Goal: Contribute content: Contribute content

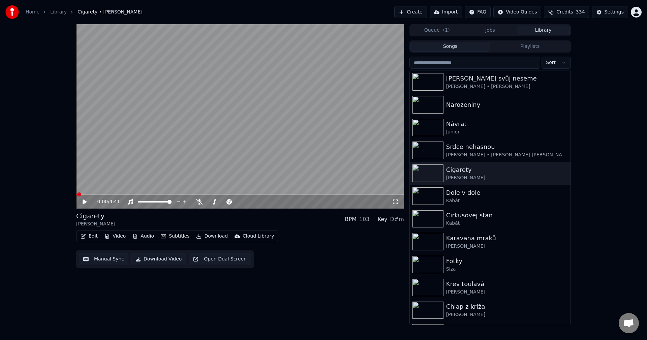
click at [94, 232] on button "Edit" at bounding box center [89, 235] width 23 height 9
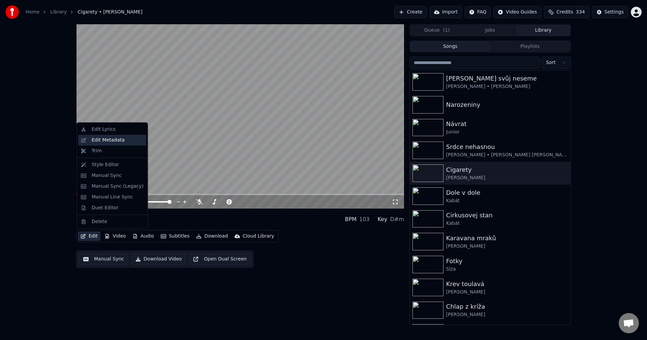
click at [112, 139] on div "Edit Metadata" at bounding box center [108, 140] width 33 height 7
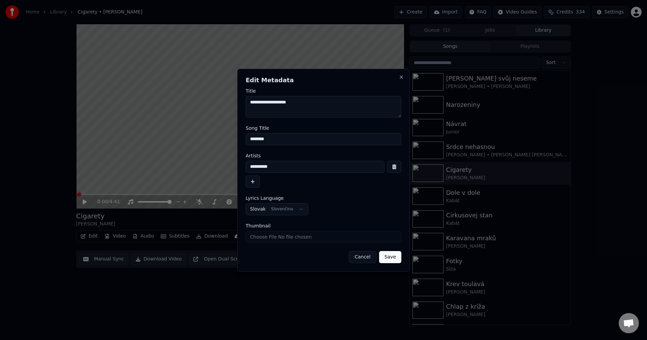
click at [274, 237] on input "Thumbnail" at bounding box center [324, 237] width 156 height 12
type input "**********"
click at [392, 258] on button "Save" at bounding box center [390, 257] width 22 height 12
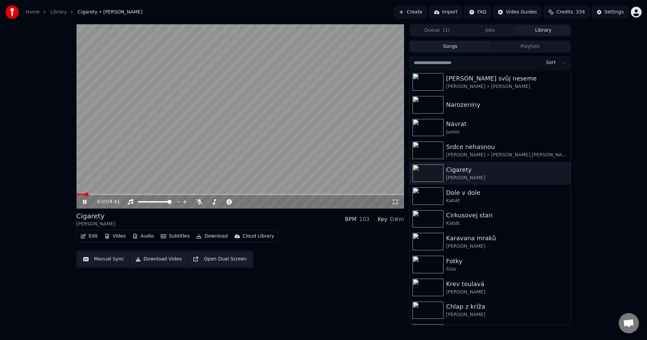
click at [86, 203] on icon at bounding box center [84, 202] width 3 height 4
click at [475, 79] on div "Kříž svůj neseme" at bounding box center [503, 78] width 115 height 9
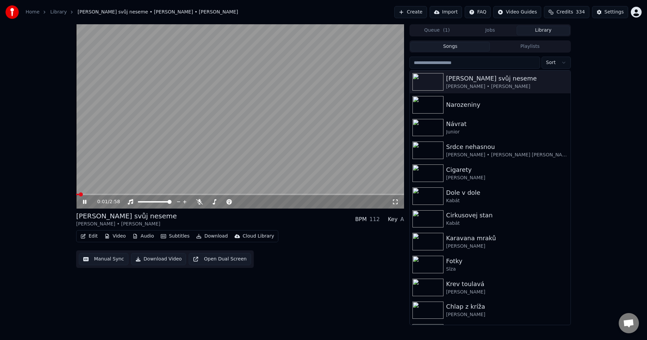
click at [83, 203] on icon at bounding box center [90, 201] width 16 height 5
click at [92, 237] on button "Edit" at bounding box center [89, 235] width 23 height 9
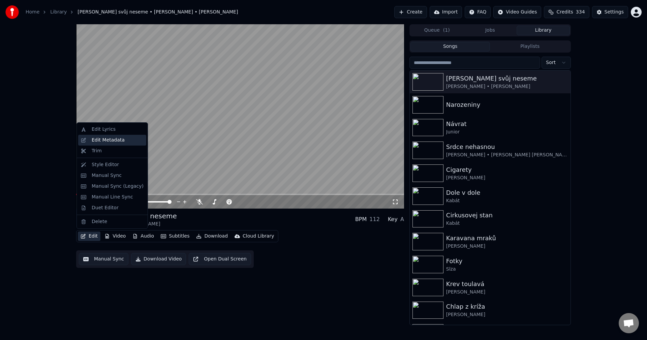
click at [115, 144] on div "Edit Metadata" at bounding box center [112, 140] width 68 height 11
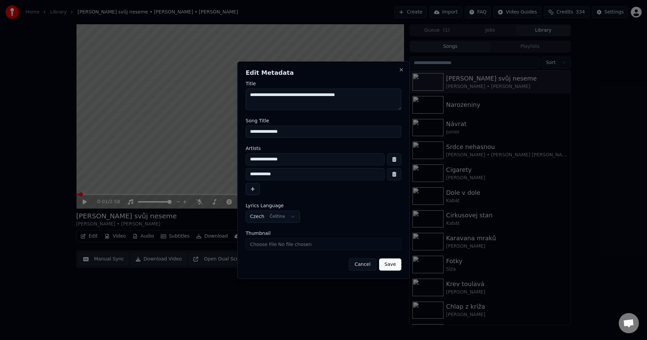
drag, startPoint x: 317, startPoint y: 96, endPoint x: 238, endPoint y: 97, distance: 79.5
click at [238, 97] on div "**********" at bounding box center [323, 170] width 173 height 218
drag, startPoint x: 234, startPoint y: 135, endPoint x: 212, endPoint y: 136, distance: 21.9
click at [212, 136] on body "**********" at bounding box center [323, 170] width 647 height 340
drag, startPoint x: 307, startPoint y: 96, endPoint x: 239, endPoint y: 97, distance: 68.1
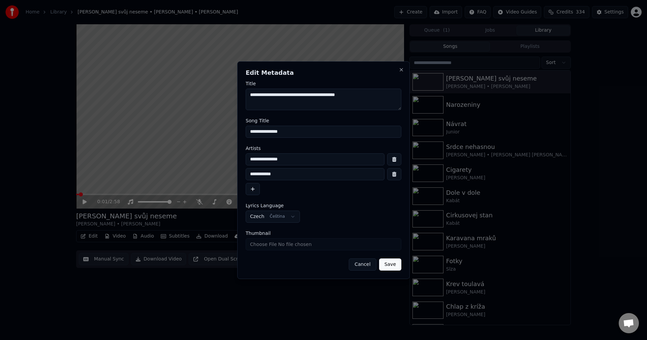
click at [239, 97] on div "**********" at bounding box center [323, 170] width 173 height 218
drag, startPoint x: 291, startPoint y: 130, endPoint x: 205, endPoint y: 136, distance: 86.8
click at [205, 136] on body "**********" at bounding box center [323, 170] width 647 height 340
drag, startPoint x: 401, startPoint y: 68, endPoint x: 405, endPoint y: 117, distance: 48.7
click at [401, 69] on button "Close" at bounding box center [401, 69] width 5 height 5
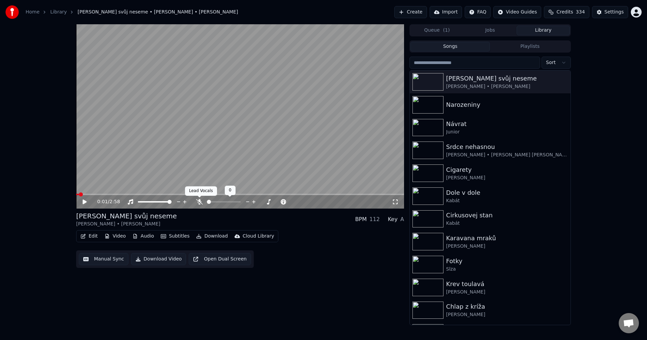
click at [201, 202] on icon at bounding box center [199, 201] width 7 height 5
click at [148, 237] on button "Audio" at bounding box center [143, 235] width 27 height 9
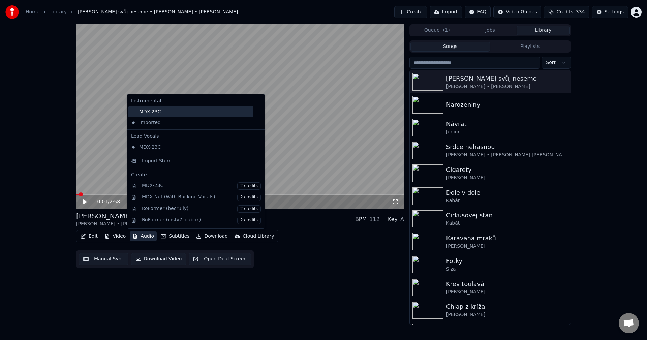
click at [167, 112] on div "MDX-23C" at bounding box center [190, 111] width 125 height 11
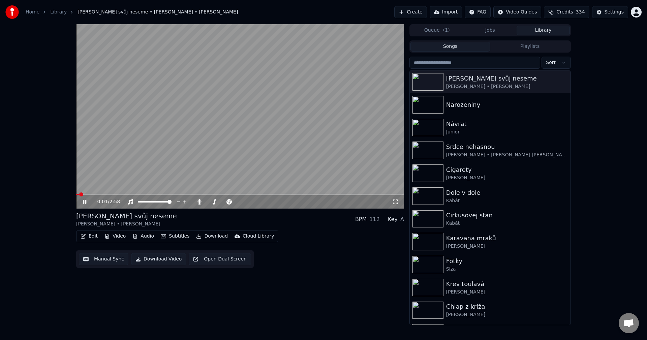
click at [84, 200] on icon at bounding box center [84, 202] width 3 height 4
click at [205, 236] on button "Download" at bounding box center [211, 235] width 37 height 9
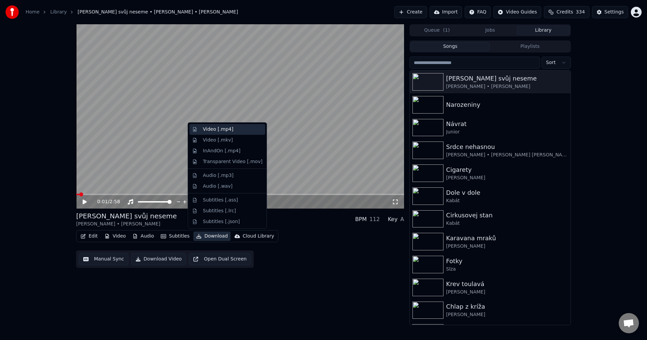
click at [220, 132] on div "Video [.mp4]" at bounding box center [218, 129] width 30 height 7
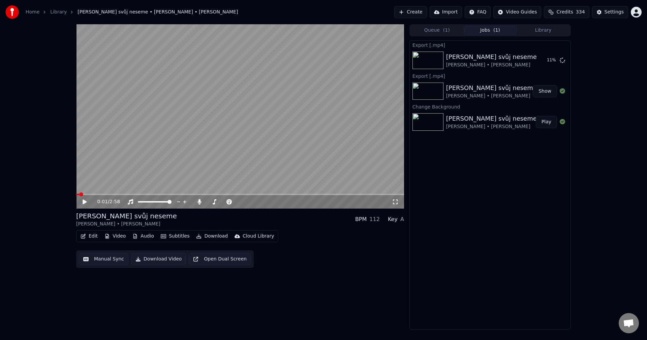
click at [412, 15] on button "Create" at bounding box center [410, 12] width 33 height 12
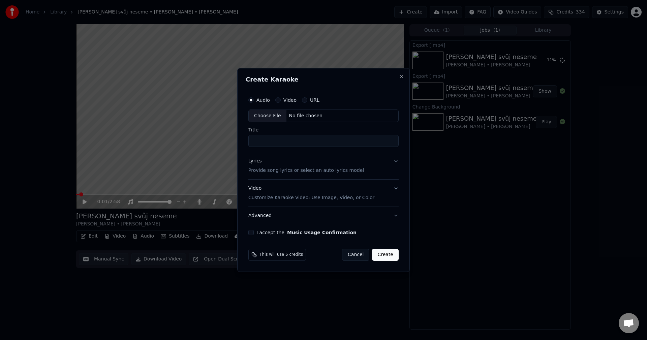
click at [296, 117] on div "No file chosen" at bounding box center [305, 116] width 39 height 7
type input "**********"
click at [286, 166] on div "Lyrics Provide song lyrics or select an auto lyrics model" at bounding box center [305, 166] width 116 height 16
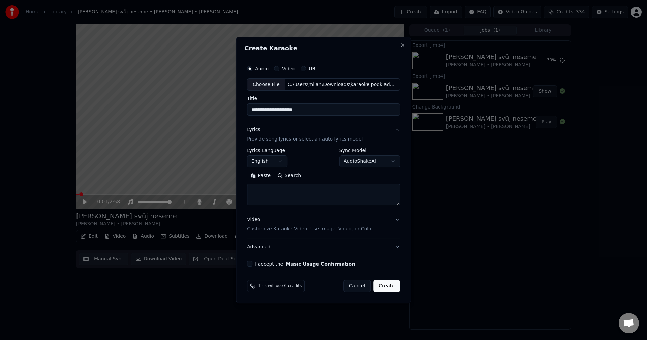
click at [272, 163] on body "**********" at bounding box center [323, 170] width 647 height 340
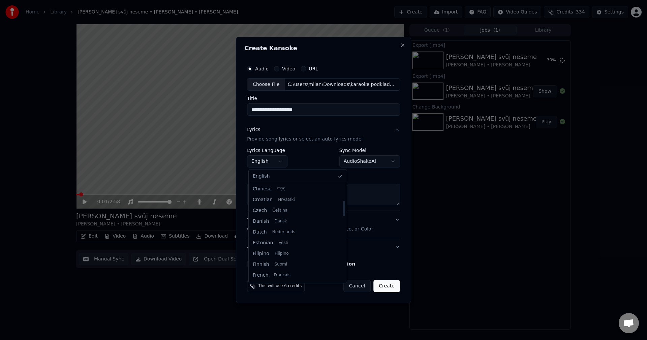
scroll to position [101, 0]
select select "**"
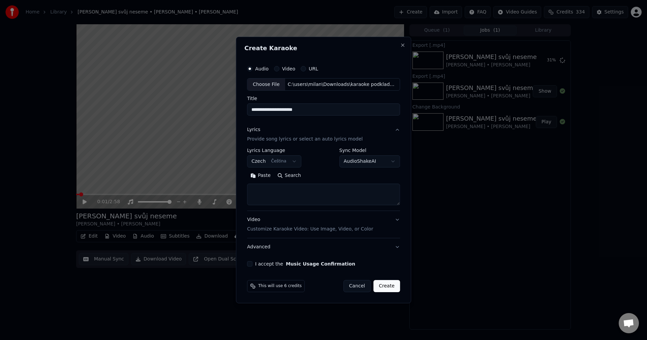
click at [262, 174] on button "Paste" at bounding box center [260, 175] width 27 height 11
click at [310, 180] on button "Expand" at bounding box center [320, 175] width 32 height 11
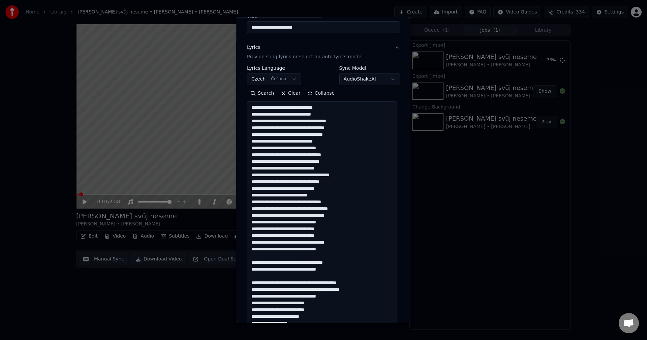
scroll to position [67, 0]
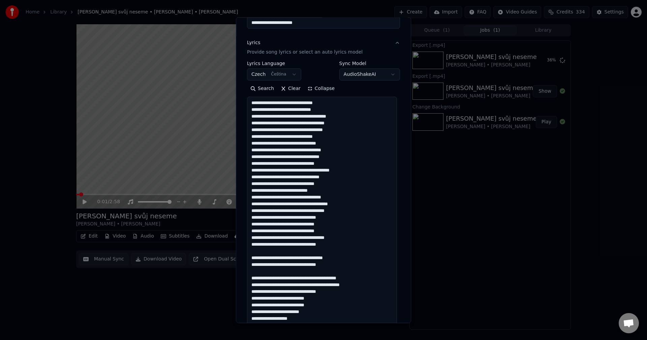
click at [330, 245] on textarea at bounding box center [322, 295] width 150 height 396
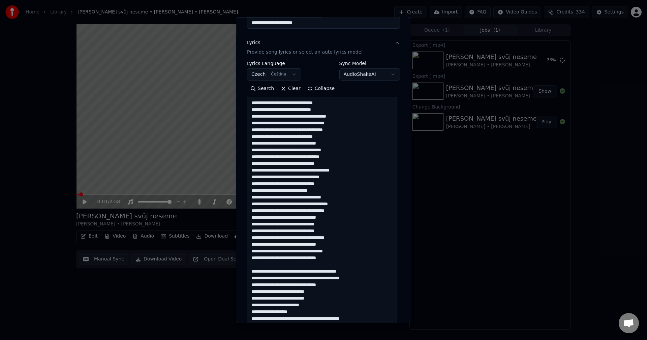
click at [332, 259] on textarea at bounding box center [322, 295] width 150 height 396
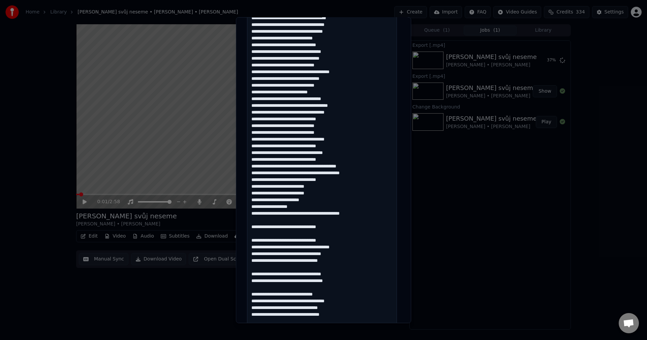
scroll to position [168, 0]
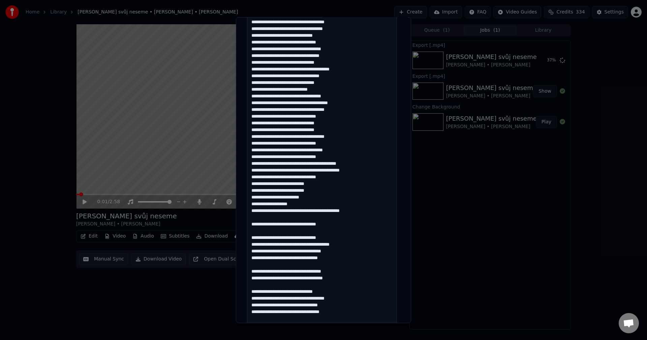
click at [363, 210] on textarea at bounding box center [322, 194] width 150 height 396
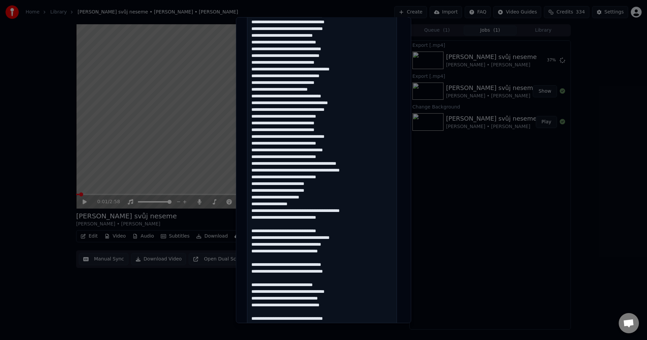
click at [343, 219] on textarea at bounding box center [322, 194] width 150 height 396
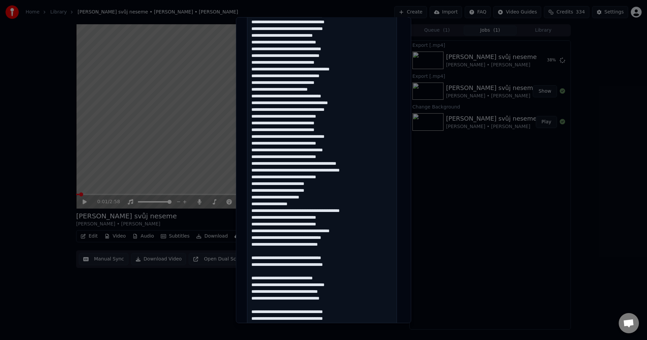
click at [341, 242] on textarea at bounding box center [322, 194] width 150 height 396
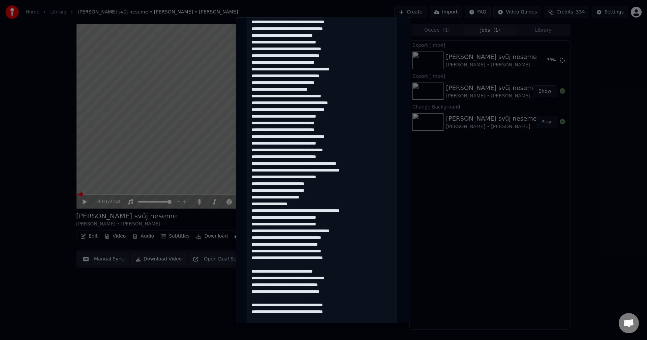
click at [339, 258] on textarea at bounding box center [322, 194] width 150 height 396
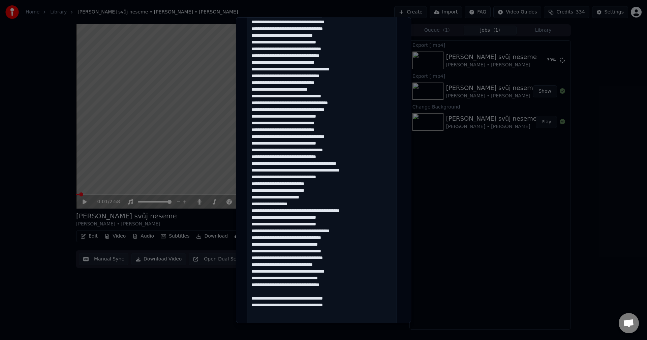
click at [340, 285] on textarea at bounding box center [322, 194] width 150 height 396
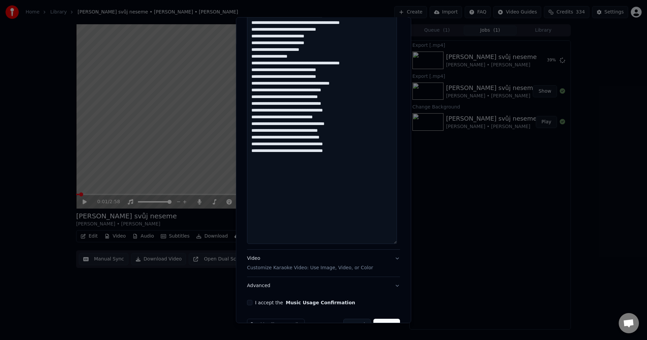
scroll to position [335, 0]
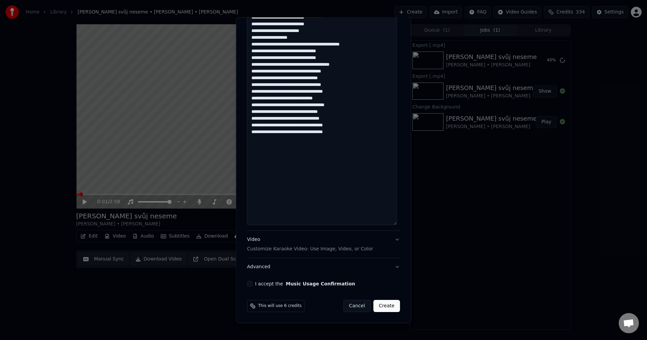
type textarea "**********"
click at [248, 284] on button "I accept the Music Usage Confirmation" at bounding box center [249, 283] width 5 height 5
click at [380, 308] on button "Create" at bounding box center [386, 306] width 27 height 12
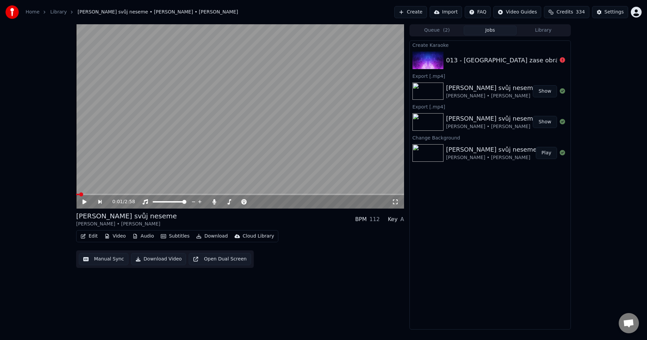
click at [507, 64] on div "013 - [GEOGRAPHIC_DATA] zase obrázky" at bounding box center [507, 60] width 123 height 9
click at [433, 31] on button "Queue ( 2 )" at bounding box center [436, 31] width 53 height 10
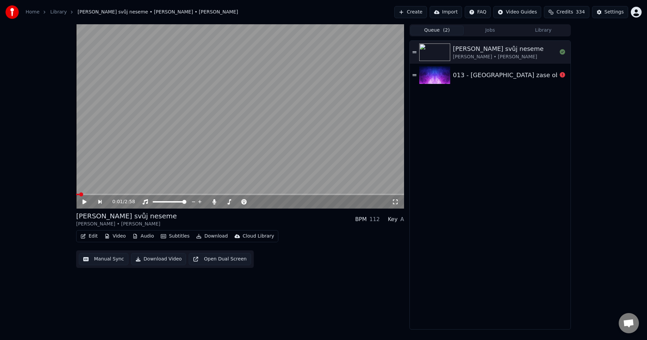
click at [460, 30] on button "Queue ( 2 )" at bounding box center [436, 31] width 53 height 10
click at [491, 32] on button "Jobs" at bounding box center [490, 31] width 53 height 10
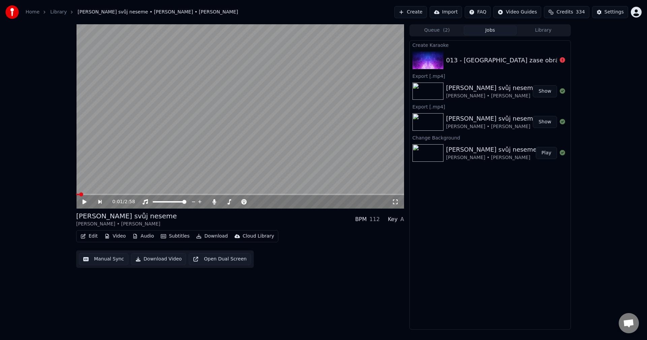
click at [534, 30] on button "Library" at bounding box center [543, 31] width 53 height 10
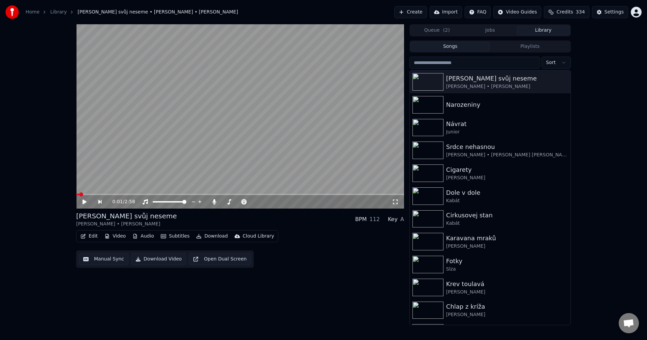
click at [498, 31] on button "Jobs" at bounding box center [490, 31] width 53 height 10
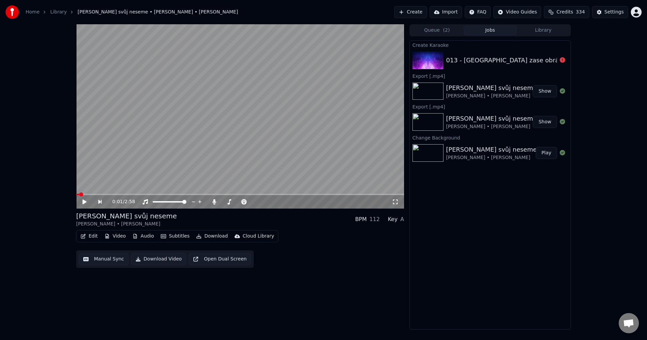
click at [544, 62] on div "013 - [GEOGRAPHIC_DATA] zase obrázky" at bounding box center [501, 60] width 111 height 9
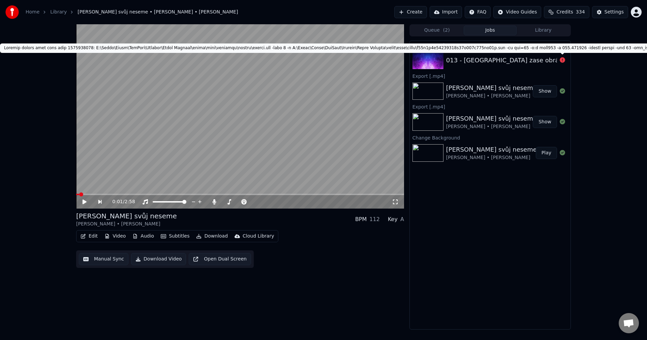
click at [564, 59] on icon at bounding box center [562, 59] width 5 height 5
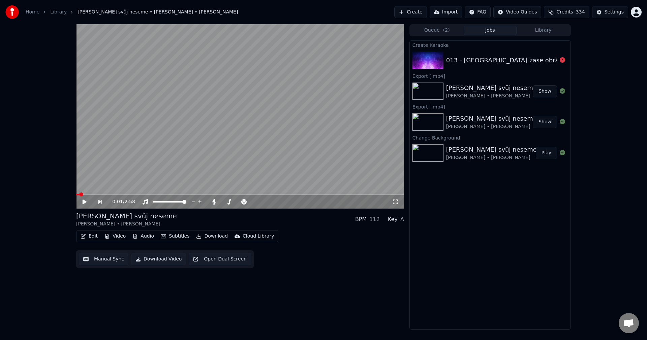
click at [561, 60] on icon at bounding box center [562, 59] width 5 height 5
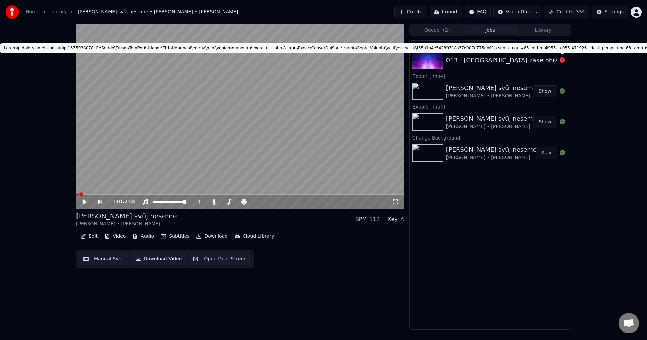
click at [519, 63] on div "013 - [GEOGRAPHIC_DATA] zase obrázky" at bounding box center [501, 60] width 111 height 9
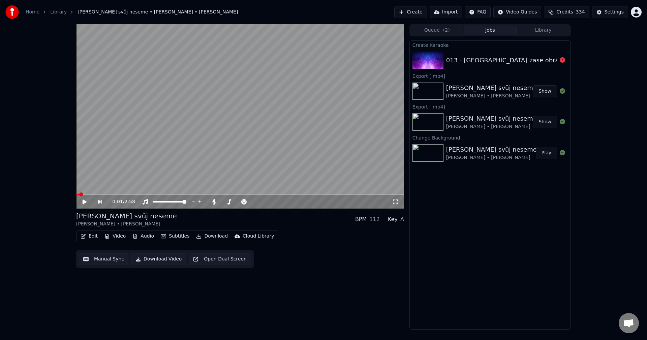
click at [497, 65] on div "013 - [GEOGRAPHIC_DATA] zase obrázky" at bounding box center [490, 60] width 161 height 23
click at [495, 83] on div "Kříž svůj neseme Jaromír Nohavica • Peter Cmorik Show" at bounding box center [490, 91] width 161 height 23
click at [493, 62] on div "013 - [GEOGRAPHIC_DATA] zase obrázky" at bounding box center [507, 60] width 123 height 9
click at [442, 31] on button "Queue ( 2 )" at bounding box center [436, 31] width 53 height 10
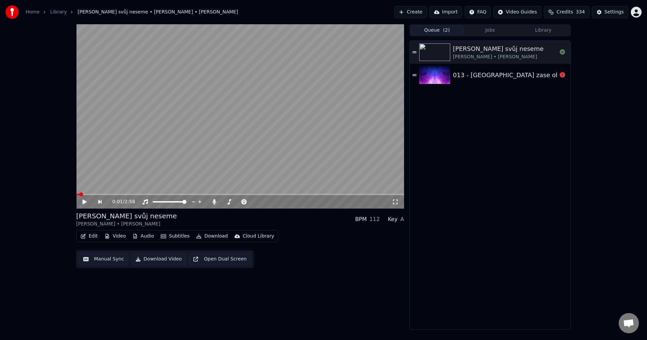
click at [493, 73] on div "013 - [GEOGRAPHIC_DATA] zase obrázky" at bounding box center [514, 74] width 123 height 9
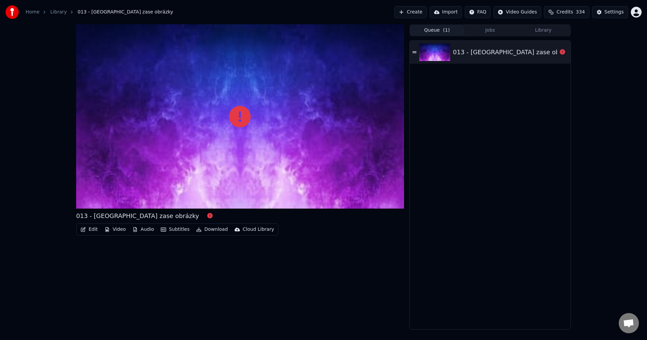
click at [498, 52] on div "013 - [GEOGRAPHIC_DATA] zase obrázky" at bounding box center [514, 52] width 123 height 9
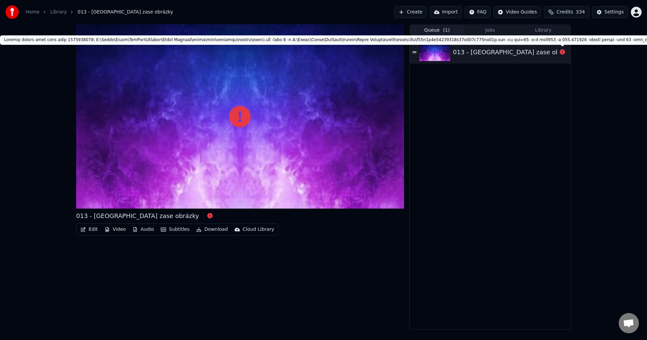
click at [560, 53] on icon at bounding box center [562, 51] width 5 height 5
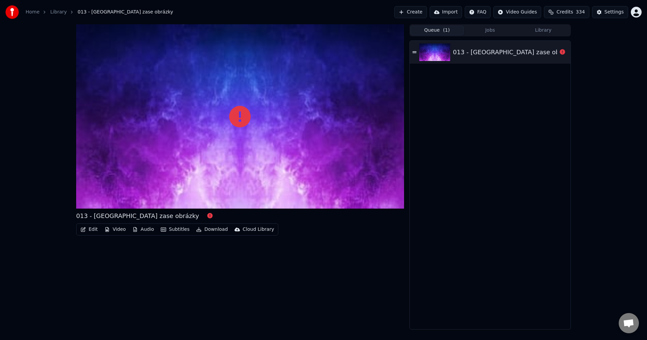
click at [416, 51] on icon at bounding box center [414, 52] width 4 height 5
click at [474, 50] on div "013 - [GEOGRAPHIC_DATA] zase obrázky" at bounding box center [514, 52] width 123 height 9
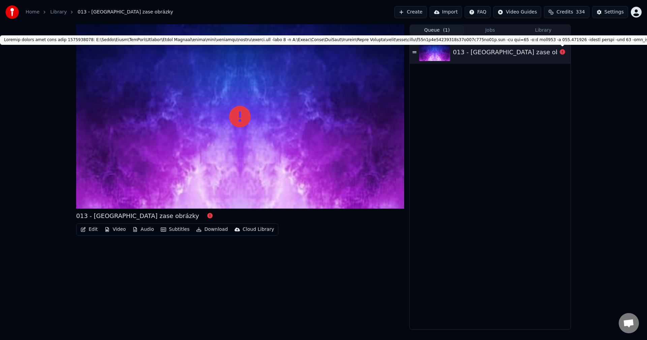
click at [563, 52] on icon at bounding box center [562, 51] width 5 height 5
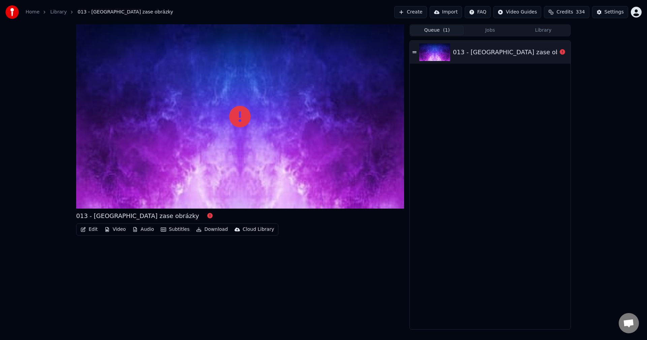
click at [563, 52] on icon at bounding box center [562, 51] width 5 height 5
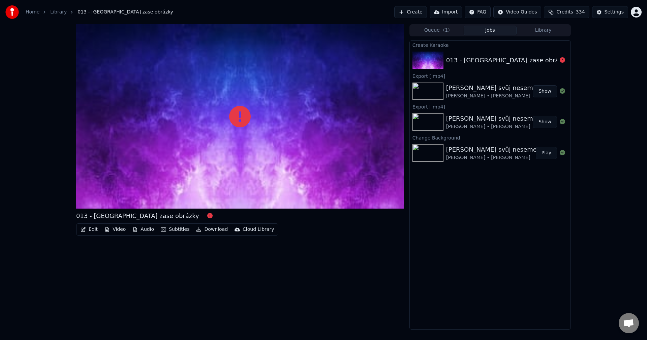
click at [480, 32] on button "Jobs" at bounding box center [490, 31] width 53 height 10
click at [486, 63] on div "013 - [GEOGRAPHIC_DATA] zase obrázky" at bounding box center [507, 60] width 123 height 9
click at [427, 12] on button "Create" at bounding box center [410, 12] width 33 height 12
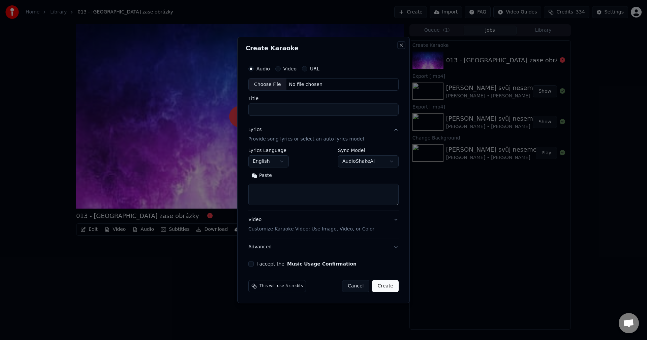
click at [401, 47] on button "Close" at bounding box center [401, 44] width 5 height 5
select select
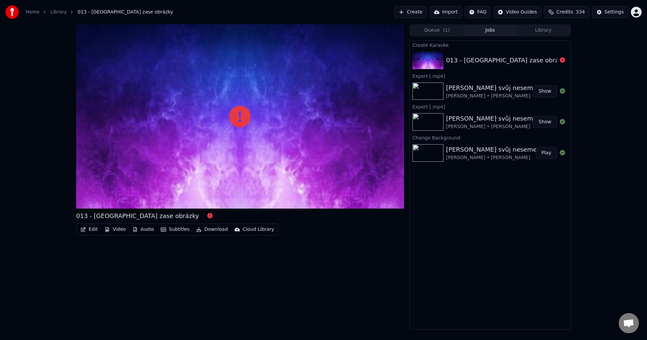
click at [473, 64] on div "013 - [GEOGRAPHIC_DATA] zase obrázky" at bounding box center [507, 60] width 123 height 9
click at [472, 84] on div "Kříž svůj neseme" at bounding box center [491, 87] width 91 height 9
click at [478, 62] on div "013 - [GEOGRAPHIC_DATA] zase obrázky" at bounding box center [507, 60] width 123 height 9
click at [526, 30] on button "Library" at bounding box center [543, 31] width 53 height 10
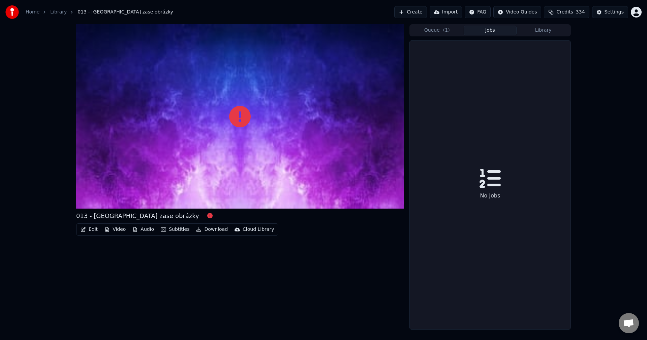
click at [486, 33] on button "Jobs" at bounding box center [490, 31] width 53 height 10
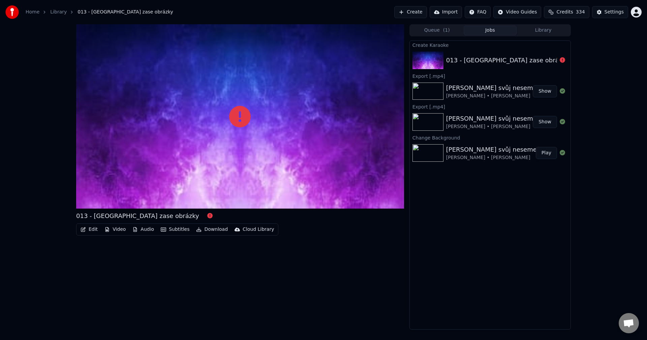
click at [487, 59] on div "013 - [GEOGRAPHIC_DATA] zase obrázky" at bounding box center [507, 60] width 123 height 9
click at [555, 59] on div "013 - [GEOGRAPHIC_DATA] zase obrázky" at bounding box center [501, 60] width 111 height 9
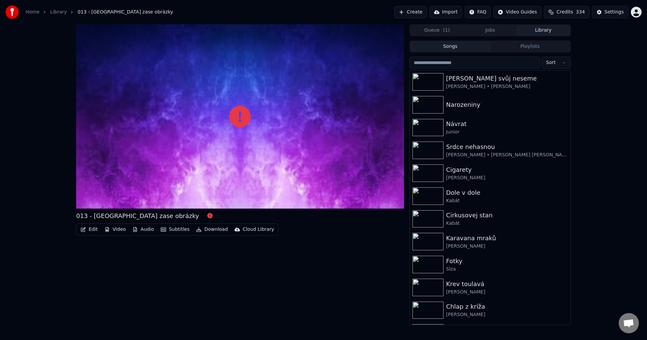
click at [545, 28] on button "Library" at bounding box center [543, 31] width 53 height 10
click at [498, 28] on button "Jobs" at bounding box center [490, 31] width 53 height 10
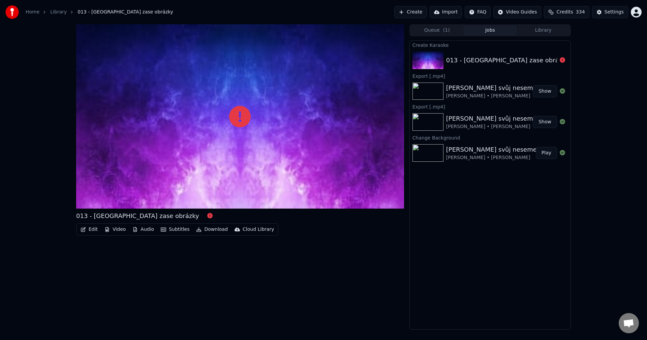
click at [483, 63] on div "013 - [GEOGRAPHIC_DATA] zase obrázky" at bounding box center [507, 60] width 123 height 9
drag, startPoint x: 483, startPoint y: 63, endPoint x: 426, endPoint y: 64, distance: 57.6
click at [483, 63] on div "013 - [GEOGRAPHIC_DATA] zase obrázky" at bounding box center [507, 60] width 123 height 9
click at [422, 64] on img at bounding box center [427, 61] width 31 height 18
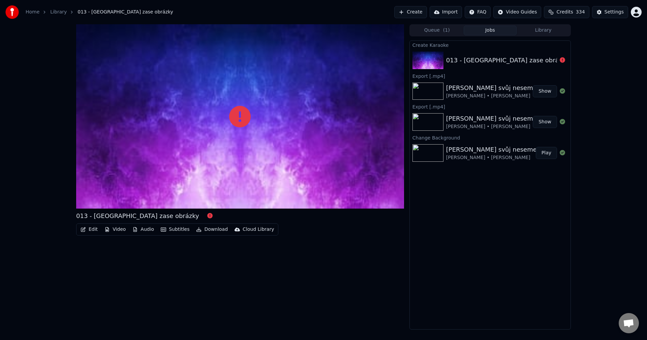
click at [92, 230] on button "Edit" at bounding box center [89, 229] width 23 height 9
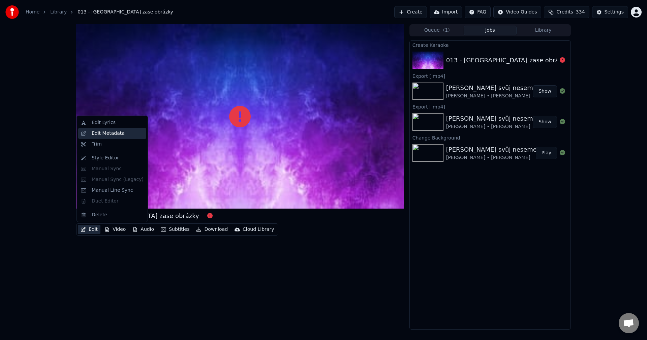
click at [105, 133] on div "Edit Metadata" at bounding box center [108, 133] width 33 height 7
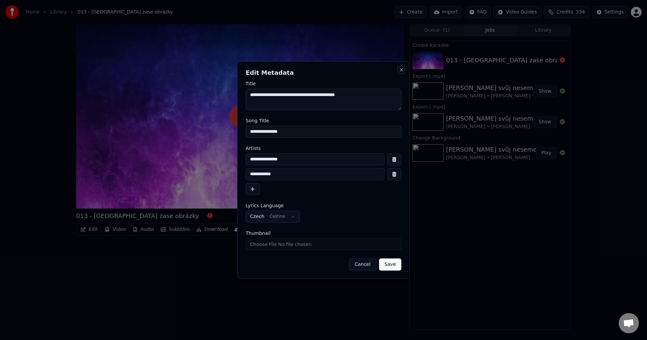
click at [402, 70] on button "Close" at bounding box center [401, 69] width 5 height 5
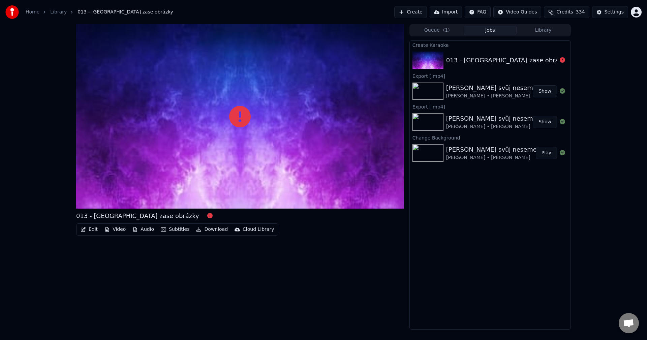
click at [120, 231] on button "Video" at bounding box center [115, 229] width 27 height 9
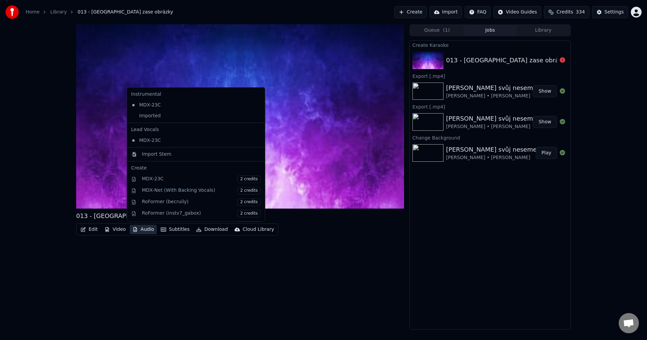
click at [194, 168] on div "Create" at bounding box center [196, 168] width 130 height 7
click at [433, 27] on button "Queue ( 1 )" at bounding box center [436, 31] width 53 height 10
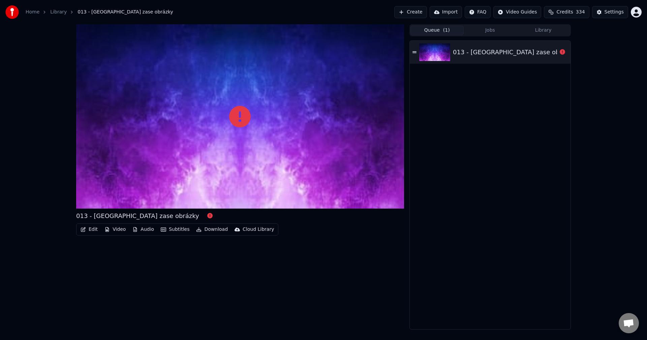
click at [479, 55] on div "013 - [GEOGRAPHIC_DATA] zase obrázky" at bounding box center [514, 52] width 123 height 9
click at [151, 231] on button "Audio" at bounding box center [143, 229] width 27 height 9
click at [539, 29] on button "Library" at bounding box center [543, 31] width 53 height 10
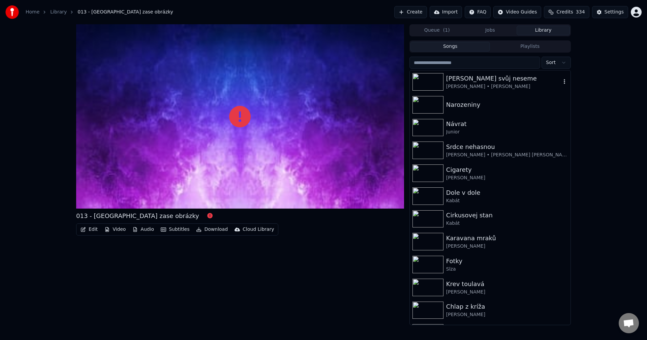
click at [507, 84] on div "[PERSON_NAME] • [PERSON_NAME]" at bounding box center [503, 86] width 115 height 7
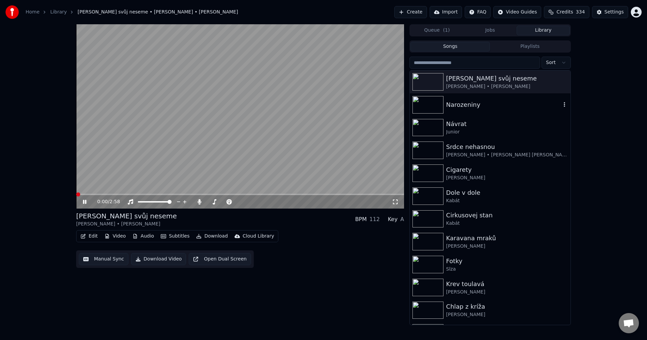
click at [487, 105] on div "Narozeniny" at bounding box center [503, 104] width 115 height 9
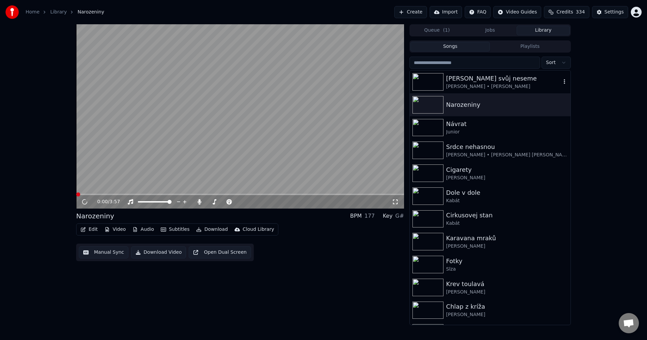
click at [480, 83] on div "[PERSON_NAME] • [PERSON_NAME]" at bounding box center [503, 86] width 115 height 7
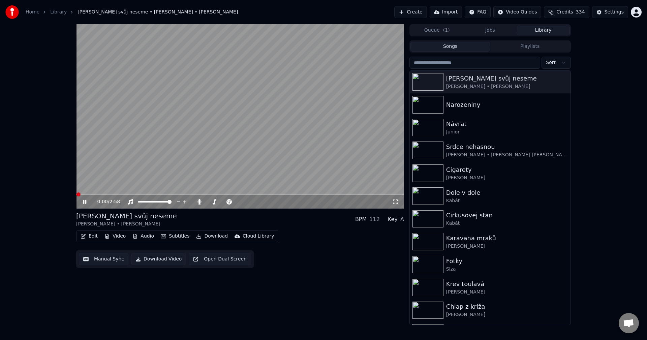
click at [450, 32] on button "Queue ( 1 )" at bounding box center [436, 31] width 53 height 10
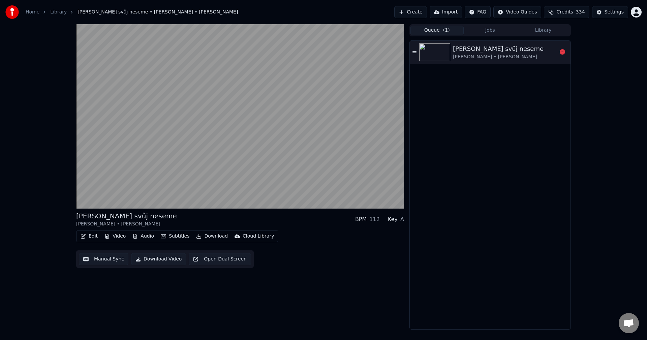
click at [420, 54] on img at bounding box center [434, 52] width 31 height 18
click at [489, 35] on button "Jobs" at bounding box center [490, 31] width 53 height 10
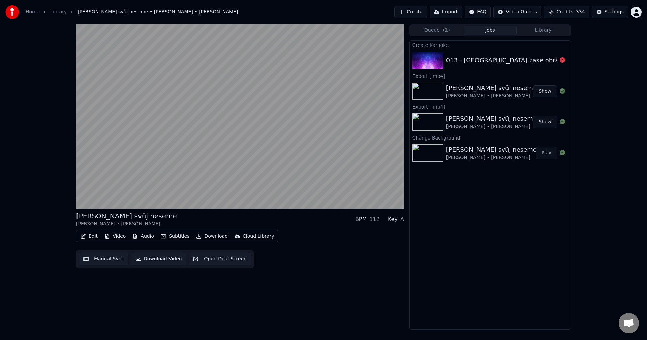
click at [492, 60] on div "013 - [GEOGRAPHIC_DATA] zase obrázky" at bounding box center [507, 60] width 123 height 9
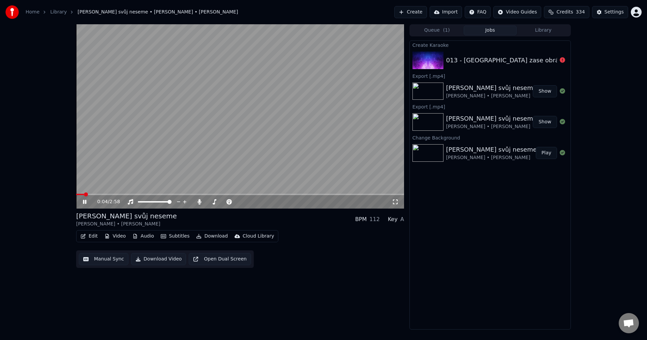
click at [86, 201] on icon at bounding box center [84, 202] width 3 height 4
click at [530, 66] on div "013 - [GEOGRAPHIC_DATA] zase obrázky" at bounding box center [490, 60] width 161 height 23
click at [557, 62] on div "013 - [GEOGRAPHIC_DATA] zase obrázky" at bounding box center [490, 60] width 161 height 23
click at [557, 62] on div at bounding box center [562, 60] width 11 height 8
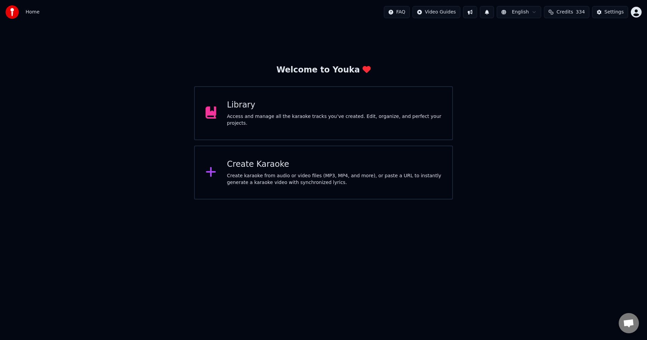
click at [356, 115] on div "Library Access and manage all the karaoke tracks you’ve created. Edit, organize…" at bounding box center [334, 113] width 215 height 27
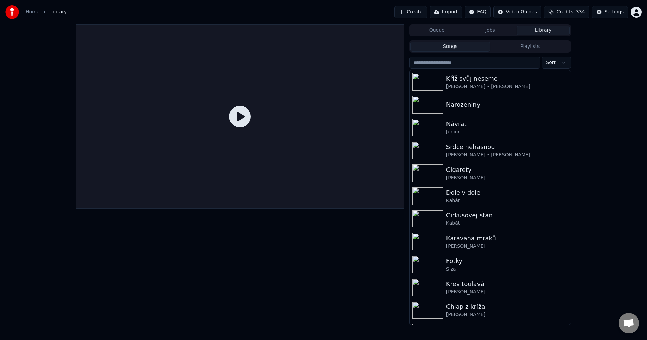
click at [427, 12] on button "Create" at bounding box center [410, 12] width 33 height 12
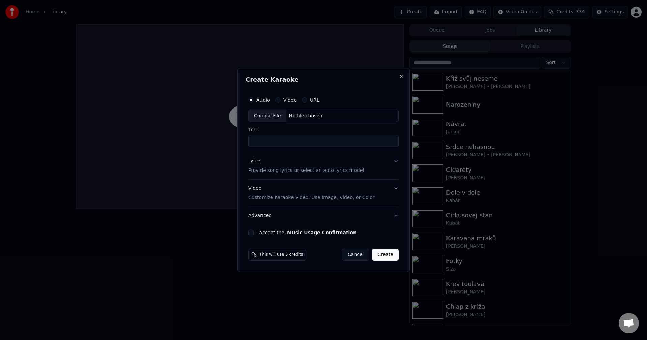
click at [306, 117] on div "No file chosen" at bounding box center [305, 116] width 39 height 7
type input "**********"
click at [274, 161] on div "Lyrics Provide song lyrics or select an auto lyrics model" at bounding box center [305, 166] width 116 height 16
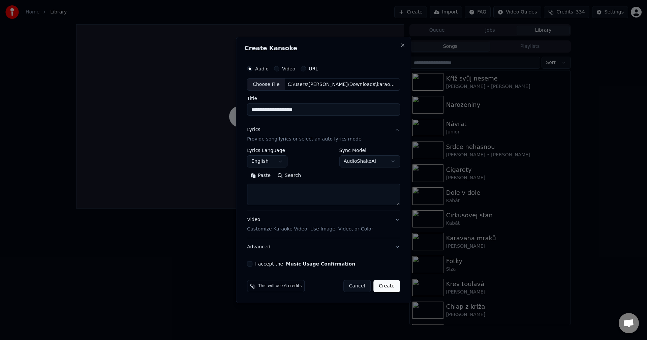
click at [279, 159] on body "**********" at bounding box center [323, 170] width 647 height 340
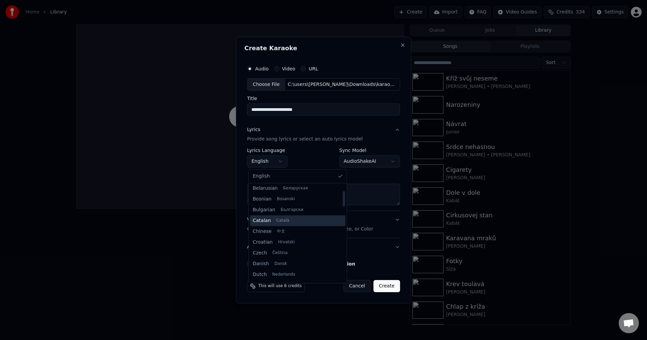
scroll to position [67, 0]
select select "**"
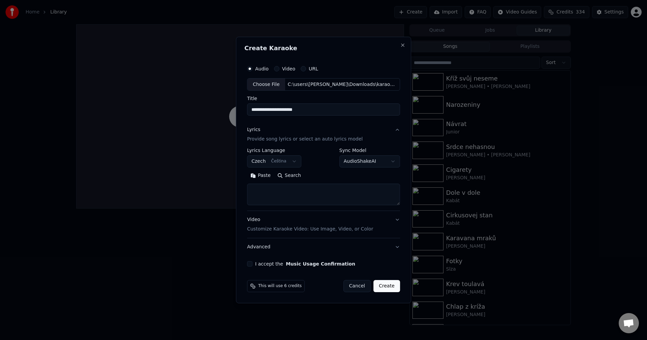
click at [266, 177] on button "Paste" at bounding box center [260, 175] width 27 height 11
click at [319, 174] on button "Expand" at bounding box center [320, 175] width 32 height 11
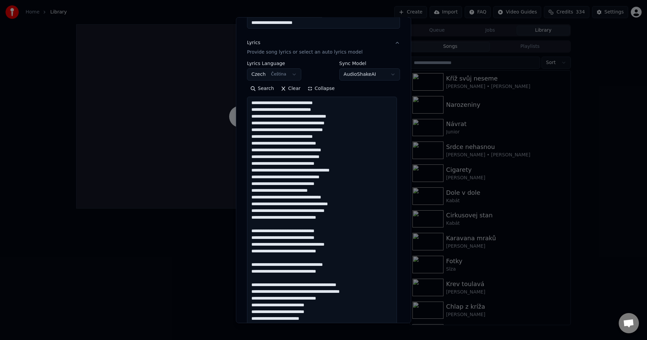
click at [342, 223] on textarea at bounding box center [322, 295] width 150 height 396
click at [338, 218] on textarea at bounding box center [322, 295] width 150 height 396
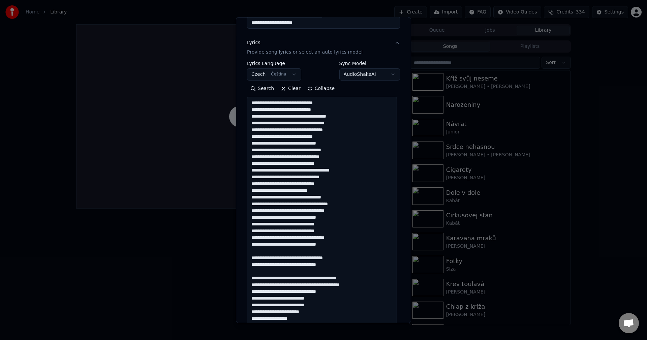
click at [347, 239] on textarea at bounding box center [322, 295] width 150 height 396
click at [340, 250] on textarea at bounding box center [322, 295] width 150 height 396
click at [335, 246] on textarea at bounding box center [322, 295] width 150 height 396
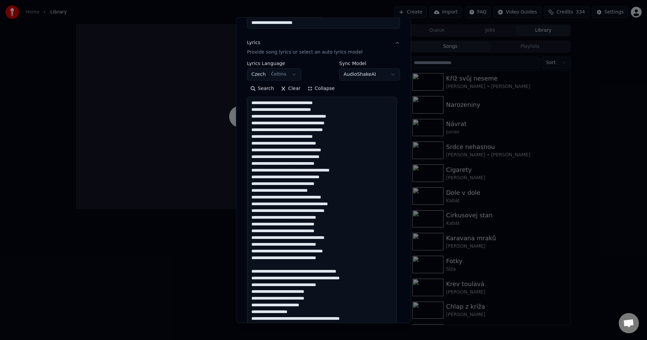
click at [333, 262] on textarea at bounding box center [322, 295] width 150 height 396
click at [332, 260] on textarea at bounding box center [322, 295] width 150 height 396
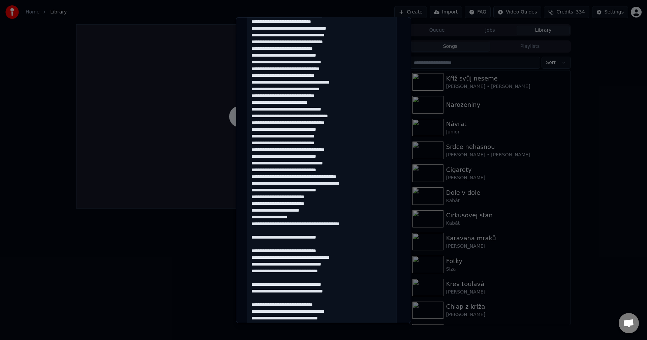
scroll to position [168, 0]
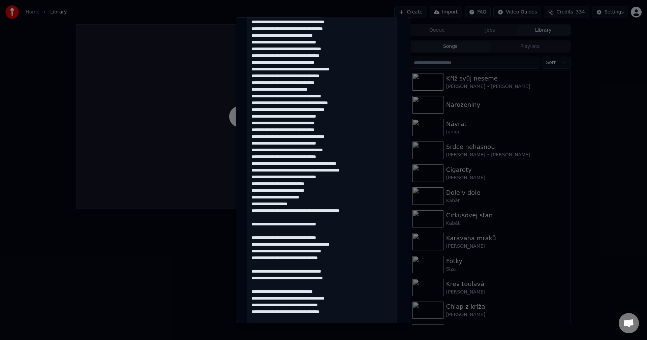
click at [361, 213] on textarea at bounding box center [322, 194] width 150 height 396
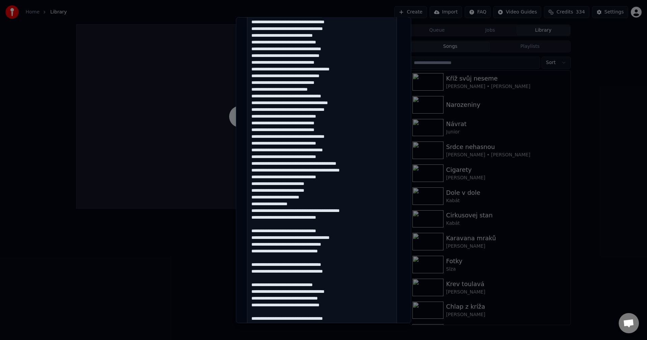
click at [338, 219] on textarea at bounding box center [322, 194] width 150 height 396
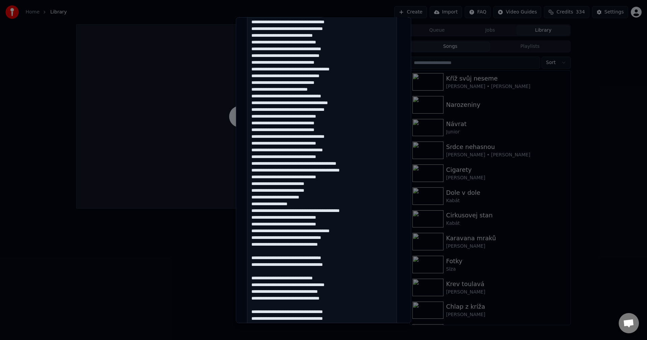
click at [346, 245] on textarea at bounding box center [322, 194] width 150 height 396
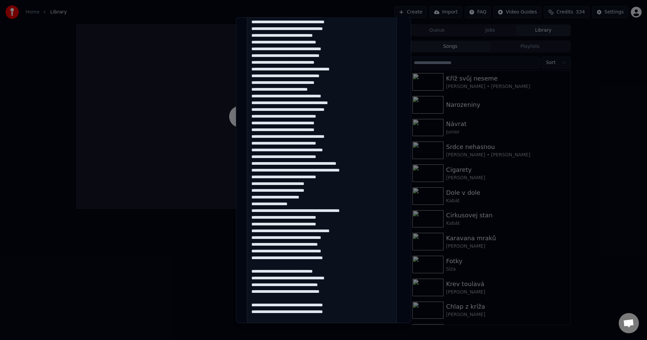
click at [344, 257] on textarea at bounding box center [322, 194] width 150 height 396
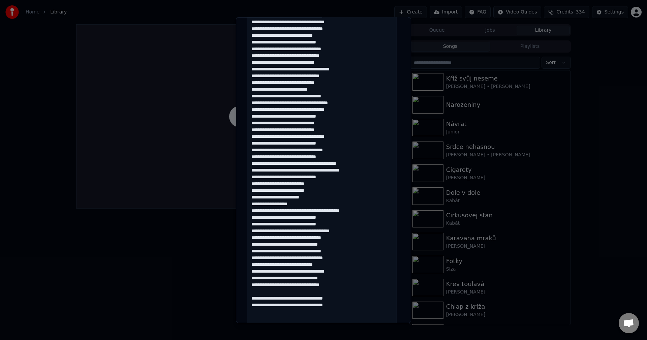
click at [343, 284] on textarea at bounding box center [322, 194] width 150 height 396
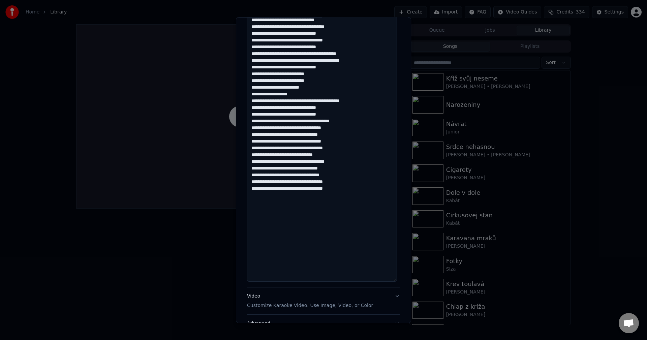
scroll to position [303, 0]
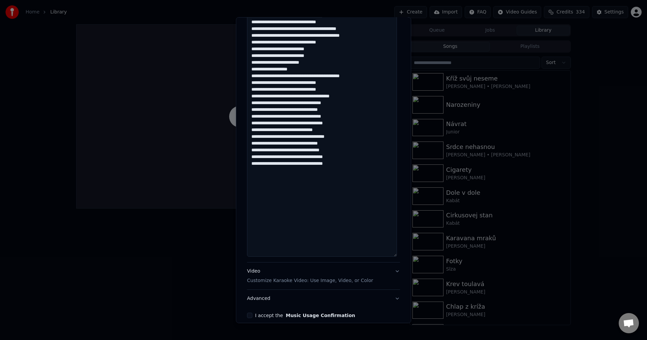
type textarea "**********"
click at [251, 316] on button "I accept the Music Usage Confirmation" at bounding box center [249, 315] width 5 height 5
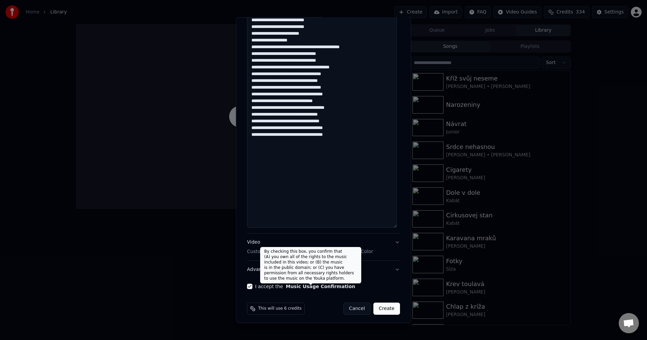
scroll to position [335, 0]
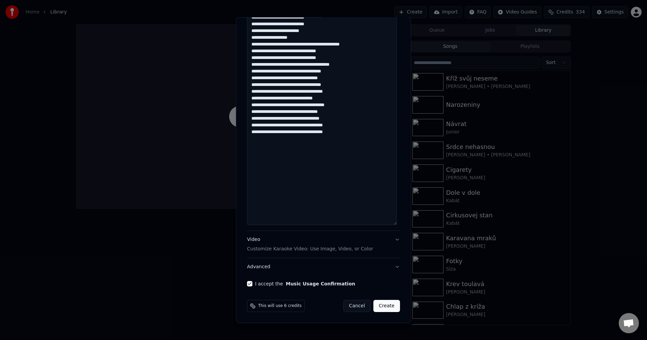
click at [380, 303] on button "Create" at bounding box center [386, 306] width 27 height 12
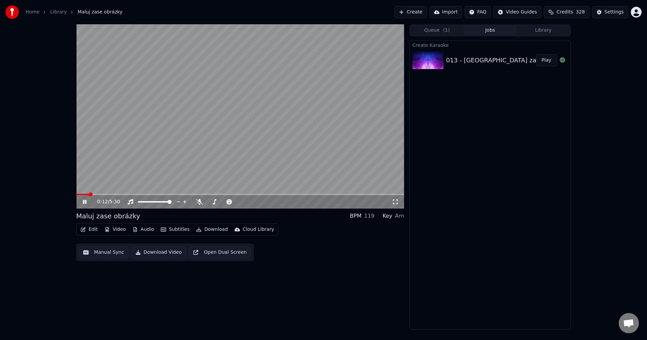
click at [85, 200] on icon at bounding box center [90, 201] width 16 height 5
click at [98, 251] on button "Manual Sync" at bounding box center [104, 252] width 50 height 12
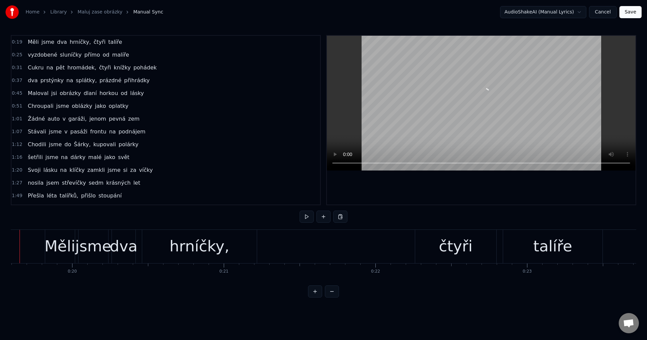
scroll to position [0, 2946]
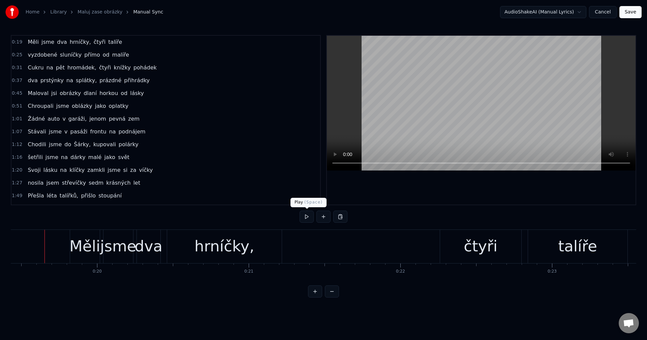
click at [303, 217] on button at bounding box center [307, 217] width 14 height 12
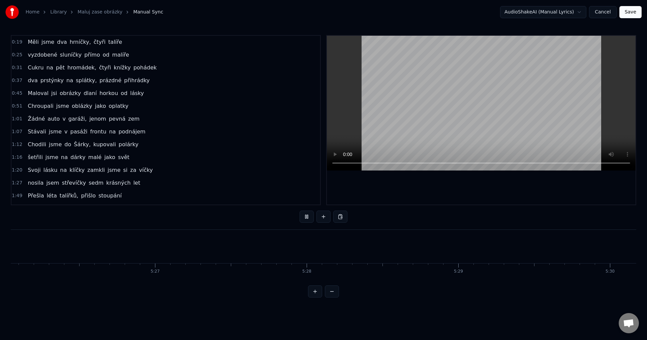
scroll to position [0, 49438]
click at [597, 10] on button "Cancel" at bounding box center [602, 12] width 27 height 12
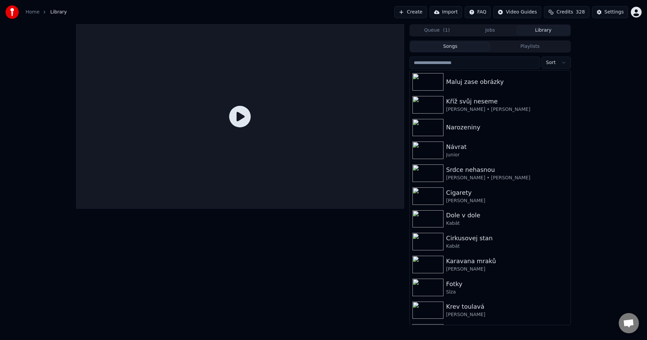
click at [540, 27] on button "Library" at bounding box center [543, 31] width 53 height 10
click at [493, 82] on div "Maluj zase obrázky" at bounding box center [503, 81] width 115 height 9
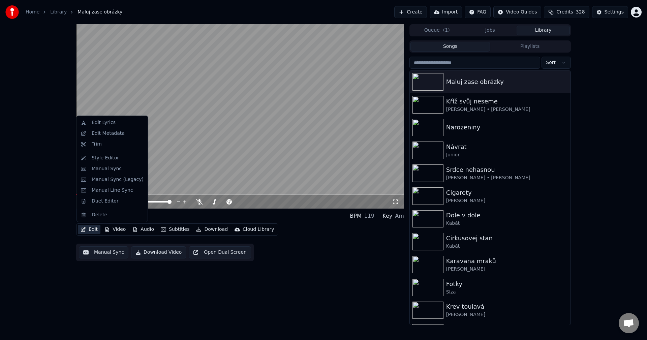
click at [92, 228] on button "Edit" at bounding box center [89, 229] width 23 height 9
click at [108, 137] on div "Edit Metadata" at bounding box center [112, 133] width 68 height 11
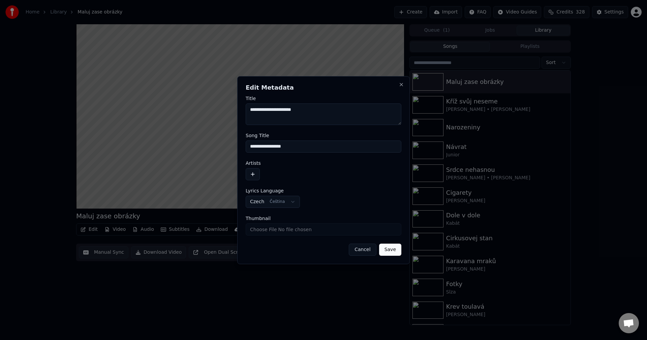
click at [255, 176] on button "button" at bounding box center [253, 174] width 14 height 12
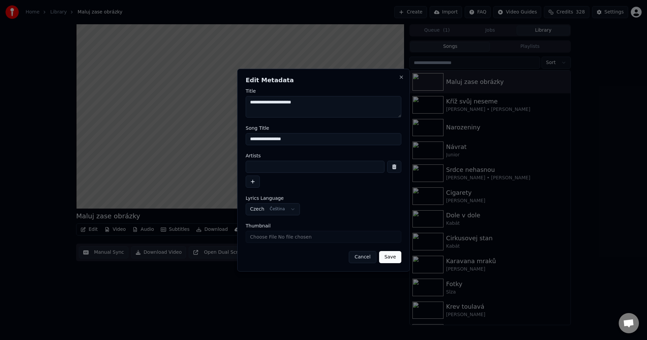
click at [265, 170] on input at bounding box center [315, 167] width 139 height 12
paste input "**********"
drag, startPoint x: 251, startPoint y: 167, endPoint x: 227, endPoint y: 163, distance: 25.0
click at [227, 163] on body "**********" at bounding box center [323, 170] width 647 height 340
drag, startPoint x: 283, startPoint y: 169, endPoint x: 164, endPoint y: 181, distance: 120.2
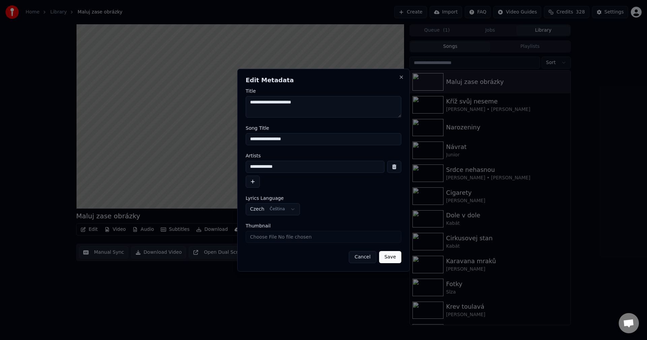
click at [168, 178] on body "**********" at bounding box center [323, 170] width 647 height 340
type input "**********"
drag, startPoint x: 258, startPoint y: 102, endPoint x: 250, endPoint y: 103, distance: 8.5
click at [250, 103] on textarea "**********" at bounding box center [324, 107] width 156 height 22
paste textarea "**********"
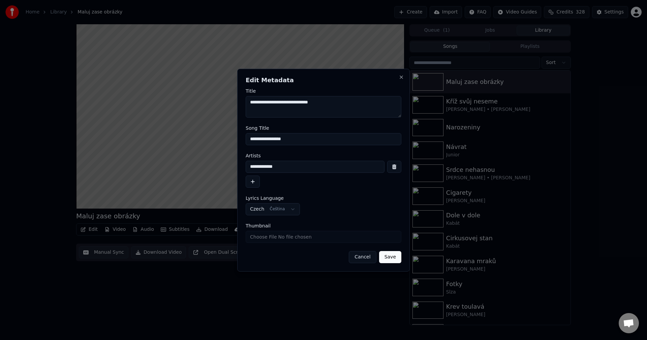
type textarea "**********"
click at [394, 256] on button "Save" at bounding box center [390, 257] width 22 height 12
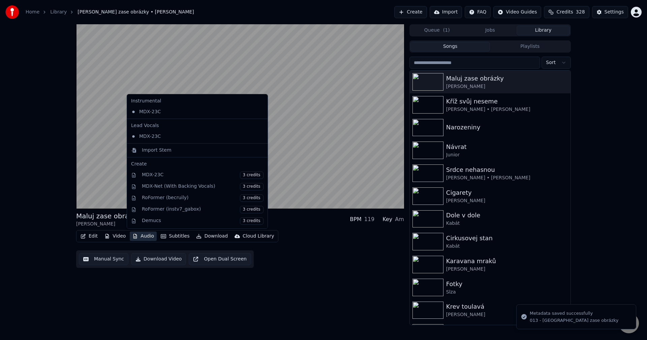
click at [136, 236] on icon "button" at bounding box center [134, 236] width 5 height 5
click at [170, 152] on div "Import Stem" at bounding box center [203, 150] width 122 height 7
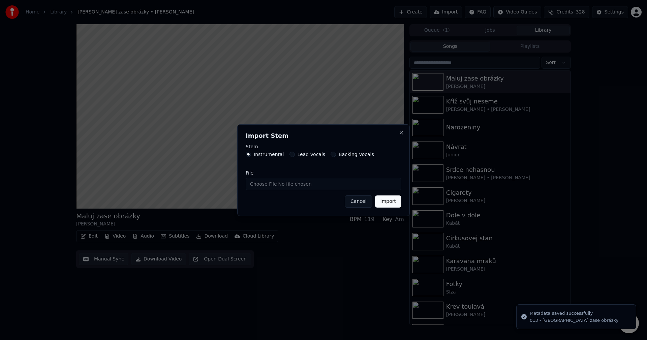
click at [294, 187] on input "File" at bounding box center [324, 184] width 156 height 12
click at [342, 182] on input "File" at bounding box center [324, 184] width 156 height 12
type input "**********"
click at [393, 205] on button "Import" at bounding box center [388, 201] width 26 height 12
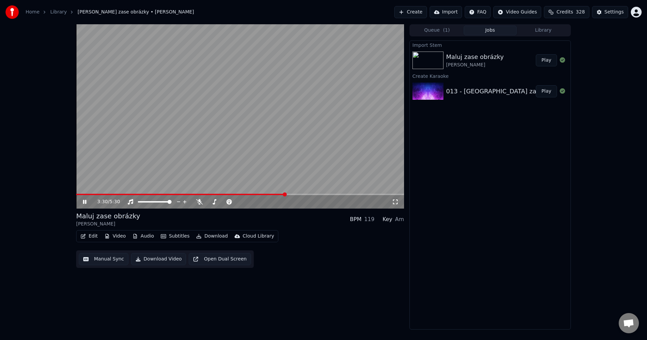
click at [96, 233] on button "Edit" at bounding box center [89, 235] width 23 height 9
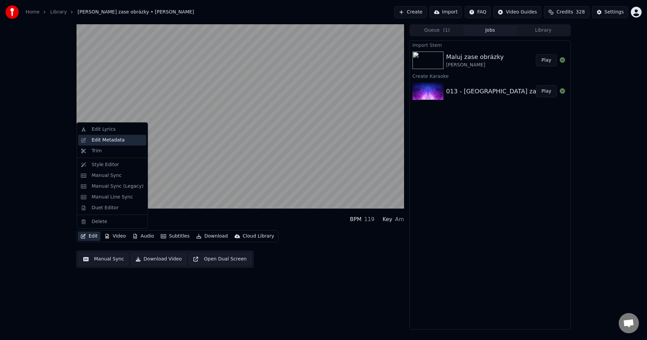
click at [109, 139] on div "Edit Metadata" at bounding box center [108, 140] width 33 height 7
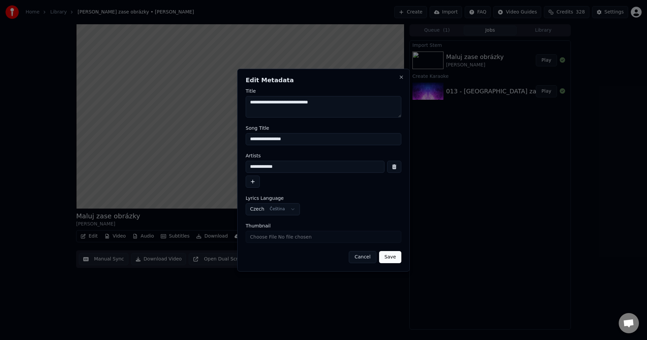
drag, startPoint x: 298, startPoint y: 140, endPoint x: 187, endPoint y: 145, distance: 111.0
click at [187, 145] on body "**********" at bounding box center [323, 170] width 647 height 340
drag, startPoint x: 285, startPoint y: 170, endPoint x: 219, endPoint y: 171, distance: 66.4
click at [211, 167] on body "**********" at bounding box center [323, 170] width 647 height 340
drag, startPoint x: 298, startPoint y: 136, endPoint x: 209, endPoint y: 135, distance: 88.6
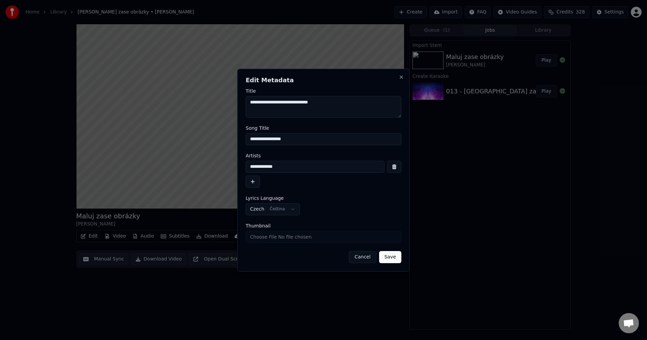
click at [209, 135] on body "**********" at bounding box center [323, 170] width 647 height 340
click at [399, 79] on button "Close" at bounding box center [401, 76] width 5 height 5
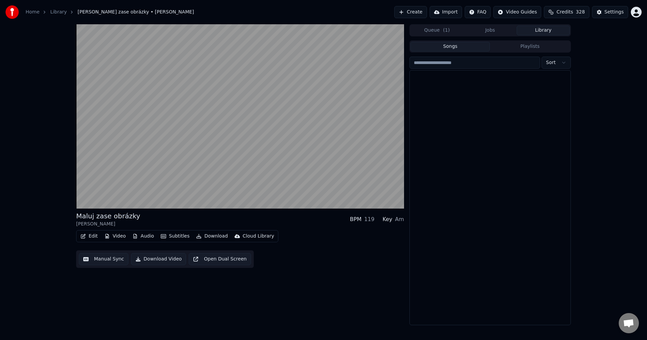
click at [552, 31] on button "Library" at bounding box center [543, 31] width 53 height 10
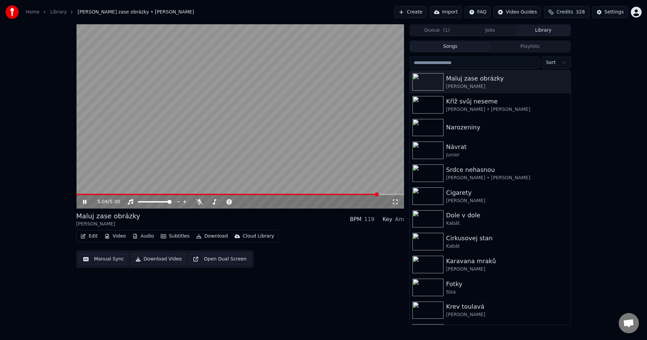
click at [143, 239] on button "Audio" at bounding box center [143, 235] width 27 height 9
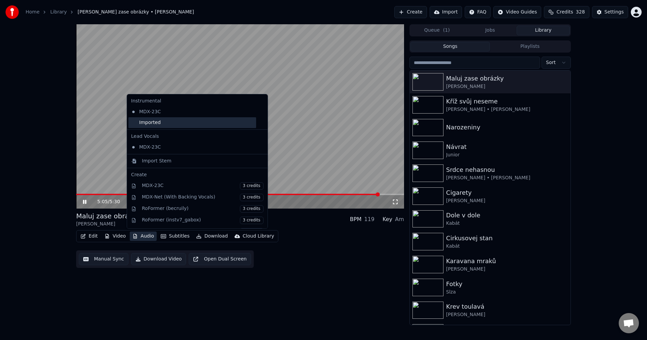
click at [165, 123] on div "Imported" at bounding box center [192, 122] width 128 height 11
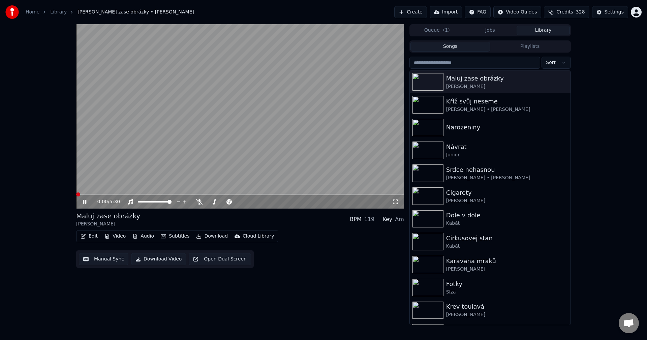
click at [83, 201] on icon at bounding box center [84, 202] width 3 height 4
click at [207, 235] on button "Download" at bounding box center [211, 235] width 37 height 9
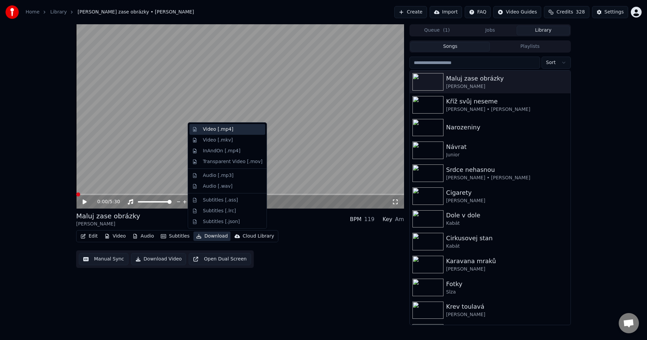
click at [215, 130] on div "Video [.mp4]" at bounding box center [218, 129] width 30 height 7
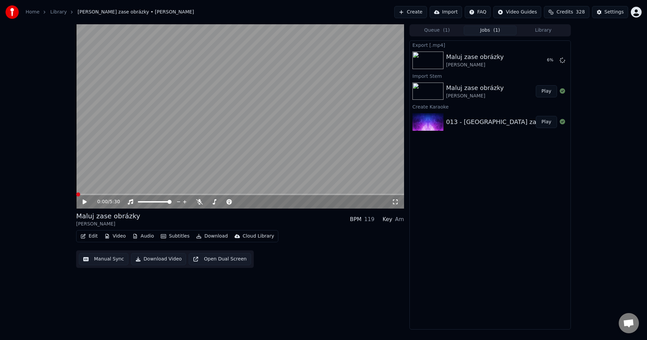
click at [292, 255] on div "Edit Video Audio Subtitles Download Cloud Library Manual Sync Download Video Op…" at bounding box center [240, 249] width 328 height 38
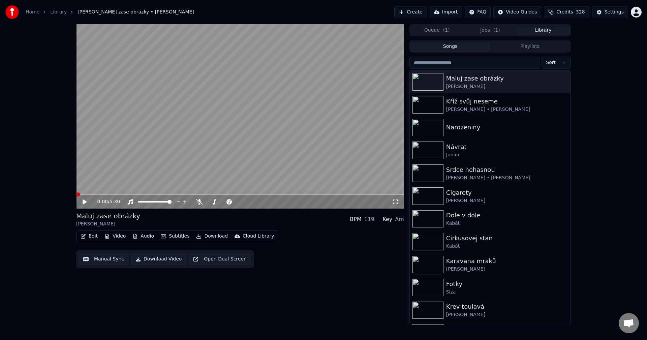
click at [547, 32] on button "Library" at bounding box center [543, 31] width 53 height 10
click at [467, 126] on div "Narozeniny" at bounding box center [503, 127] width 115 height 9
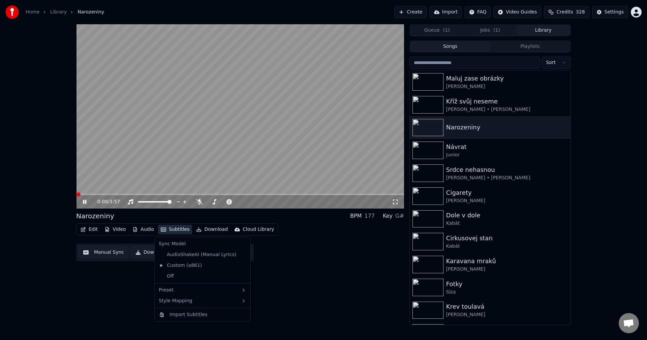
click at [176, 230] on button "Subtitles" at bounding box center [175, 229] width 34 height 9
click at [184, 254] on div "AudioShakeAI (Manual Lyrics)" at bounding box center [197, 254] width 83 height 11
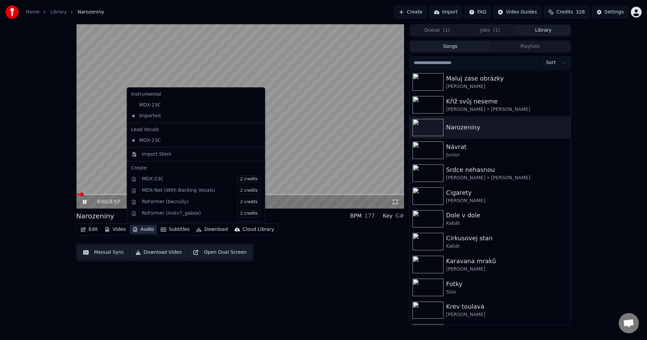
click at [147, 229] on button "Audio" at bounding box center [143, 229] width 27 height 9
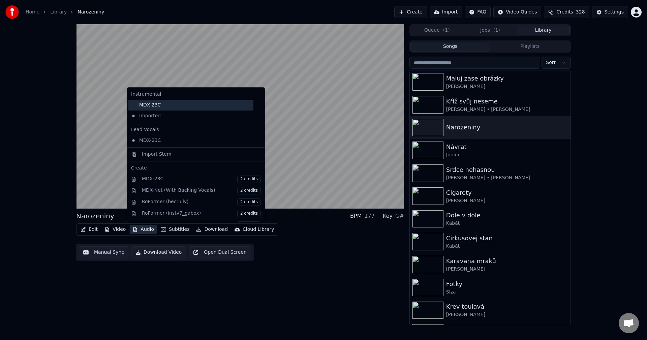
click at [164, 107] on div "MDX-23C" at bounding box center [190, 105] width 125 height 11
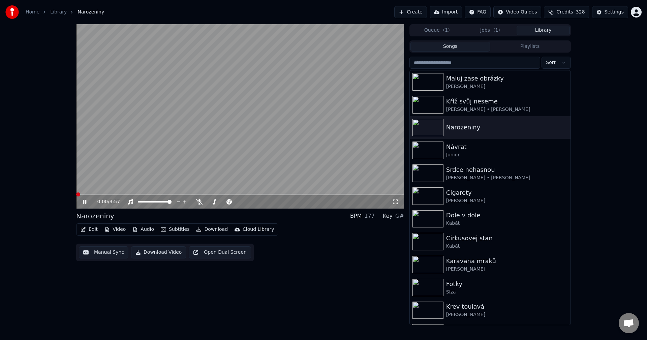
click at [117, 195] on span at bounding box center [240, 194] width 328 height 1
click at [162, 194] on span at bounding box center [240, 194] width 328 height 1
click at [197, 203] on icon at bounding box center [199, 201] width 7 height 5
click at [200, 202] on icon at bounding box center [199, 201] width 7 height 5
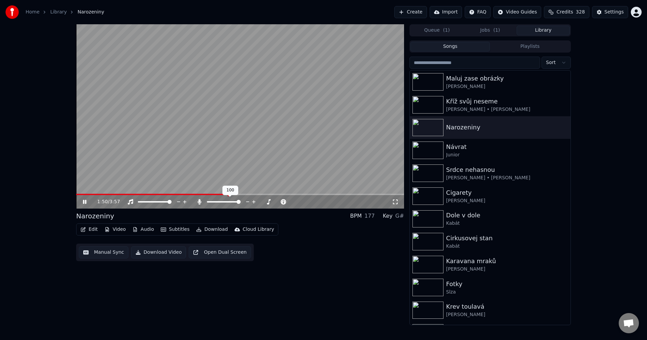
click at [200, 202] on icon at bounding box center [199, 201] width 7 height 5
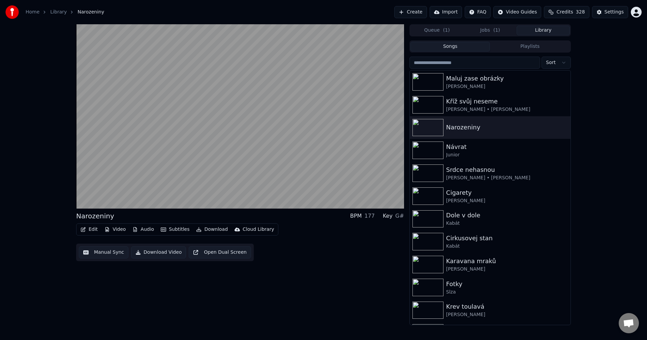
click at [175, 229] on button "Subtitles" at bounding box center [175, 229] width 34 height 9
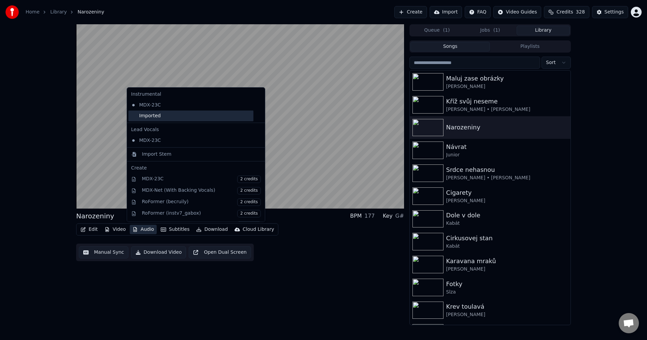
click at [170, 118] on div "Imported" at bounding box center [190, 116] width 125 height 11
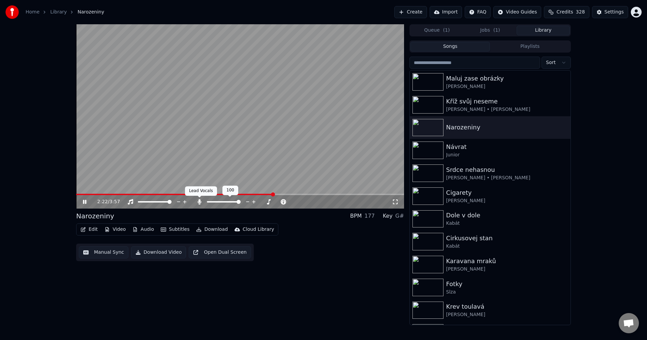
click at [197, 200] on icon at bounding box center [199, 201] width 7 height 5
click at [152, 230] on button "Audio" at bounding box center [143, 229] width 27 height 9
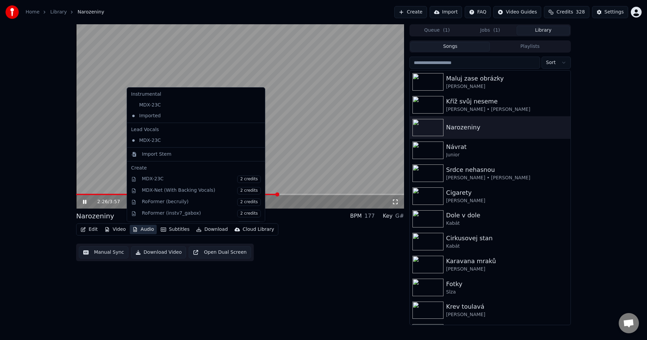
click at [152, 230] on button "Audio" at bounding box center [143, 229] width 27 height 9
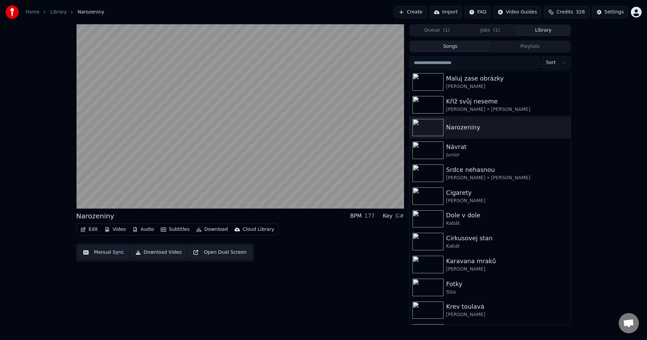
click at [147, 231] on button "Audio" at bounding box center [143, 229] width 27 height 9
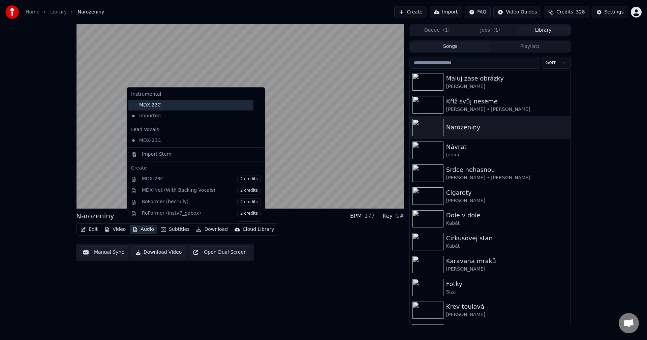
click at [156, 108] on div "MDX-23C" at bounding box center [190, 105] width 125 height 11
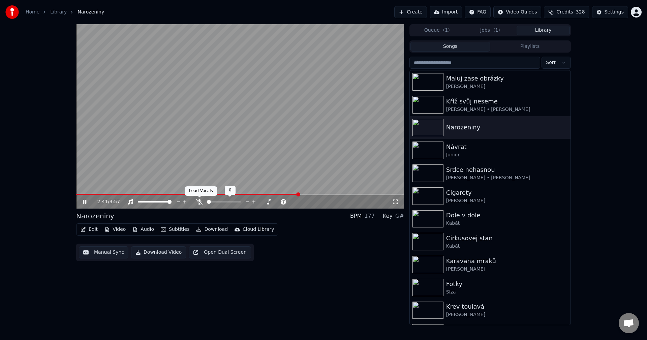
click at [199, 201] on icon at bounding box center [199, 201] width 7 height 5
click at [84, 201] on icon at bounding box center [84, 202] width 3 height 4
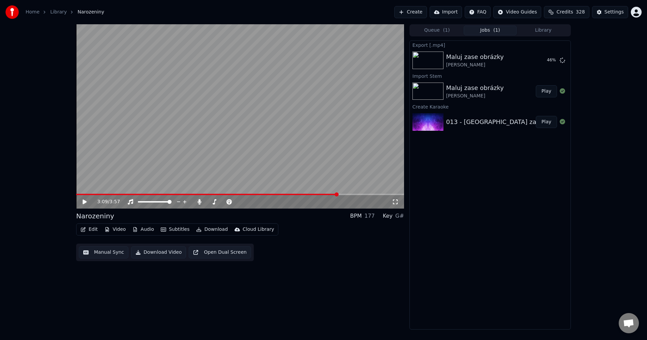
click at [490, 34] on button "Jobs ( 1 )" at bounding box center [490, 31] width 53 height 10
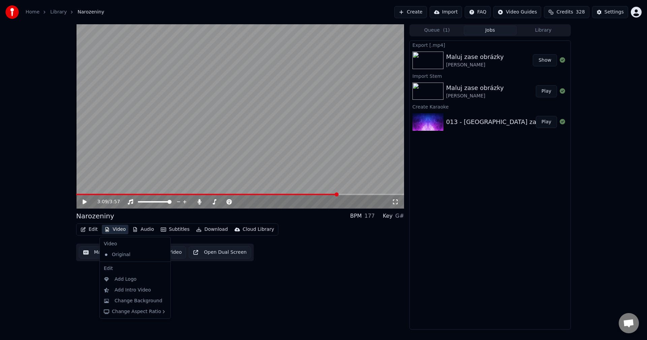
click at [115, 228] on button "Video" at bounding box center [115, 229] width 27 height 9
click at [140, 303] on div "Change Background" at bounding box center [139, 301] width 48 height 7
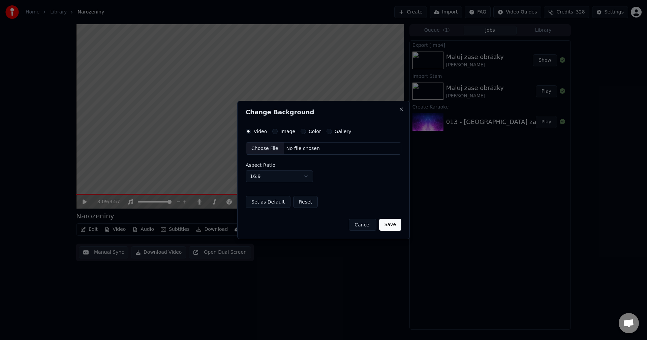
click at [291, 132] on label "Image" at bounding box center [287, 131] width 15 height 5
click at [278, 132] on button "Image" at bounding box center [274, 131] width 5 height 5
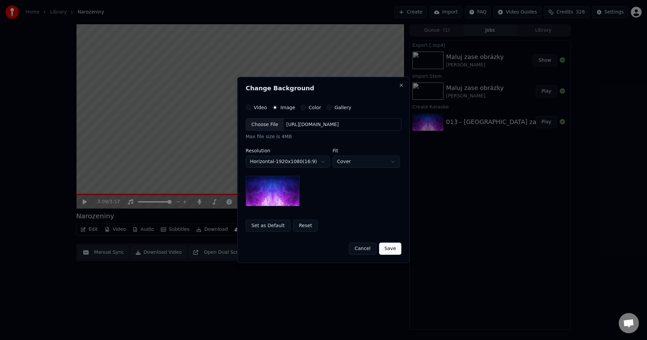
click at [320, 124] on div "[URL][DOMAIN_NAME]" at bounding box center [313, 124] width 58 height 7
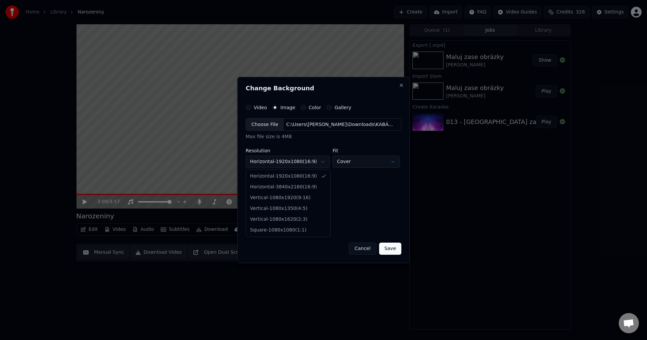
click at [289, 160] on body "**********" at bounding box center [323, 170] width 647 height 340
select select "*********"
click at [393, 249] on button "Save" at bounding box center [390, 249] width 22 height 12
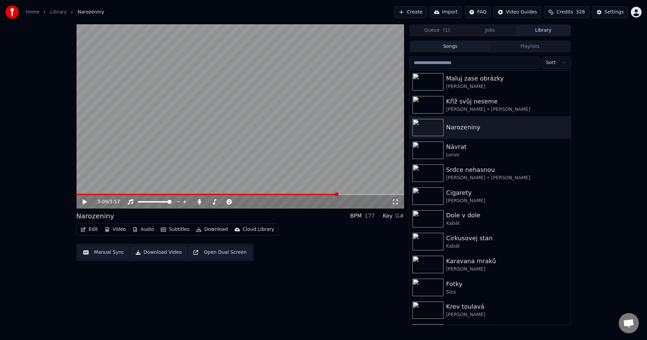
click at [532, 33] on button "Library" at bounding box center [543, 31] width 53 height 10
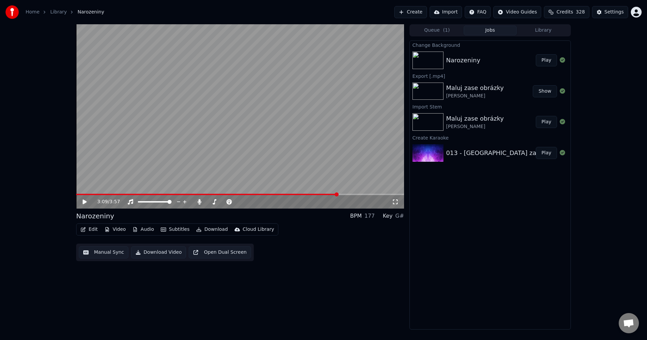
click at [485, 32] on button "Jobs" at bounding box center [490, 31] width 53 height 10
click at [540, 33] on button "Library" at bounding box center [543, 31] width 53 height 10
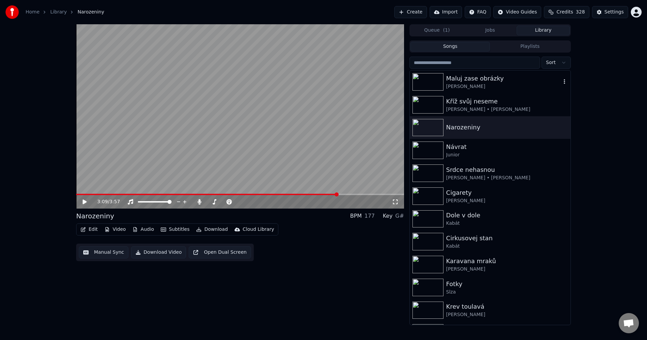
click at [490, 86] on div "[PERSON_NAME]" at bounding box center [503, 86] width 115 height 7
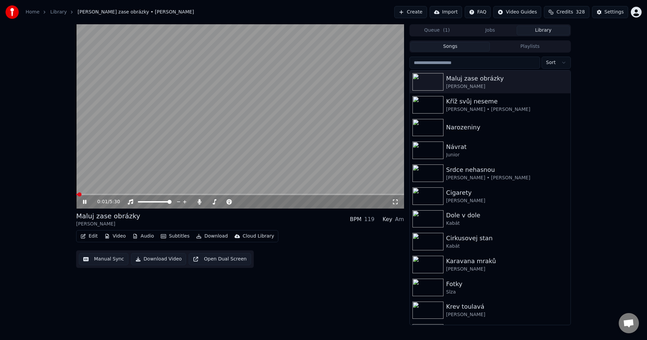
click at [118, 236] on button "Video" at bounding box center [115, 235] width 27 height 9
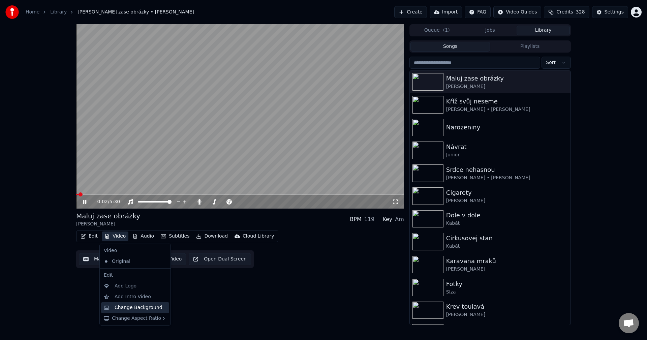
click at [139, 304] on div "Change Background" at bounding box center [139, 307] width 48 height 7
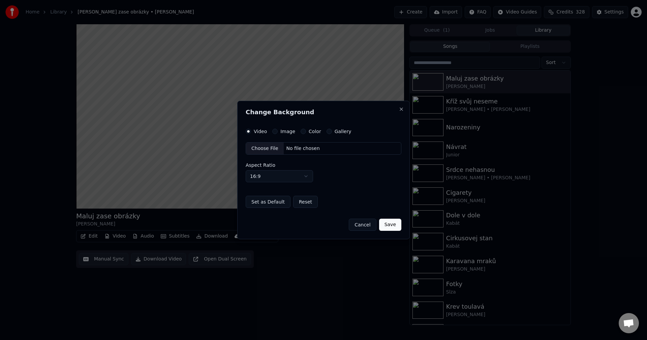
click at [301, 133] on button "Color" at bounding box center [303, 131] width 5 height 5
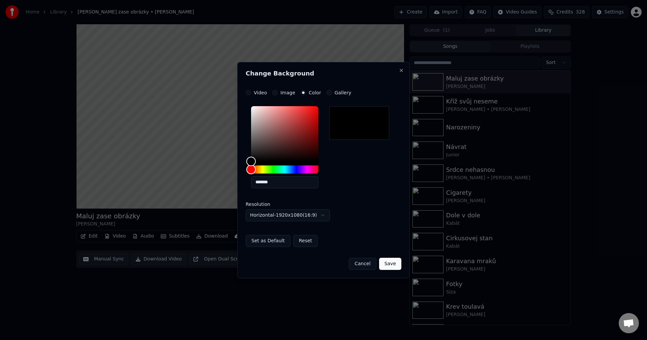
click at [275, 92] on button "Image" at bounding box center [274, 92] width 5 height 5
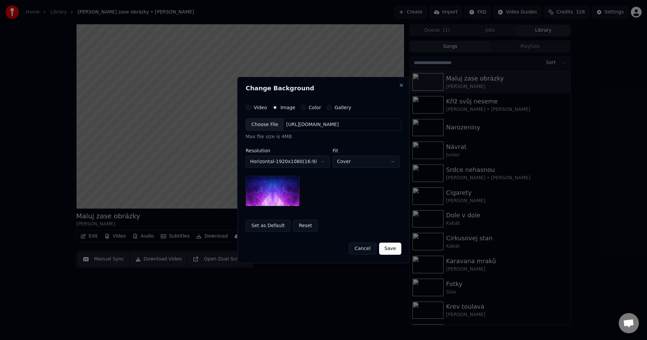
click at [311, 129] on div "Choose File [URL][DOMAIN_NAME]" at bounding box center [324, 124] width 156 height 13
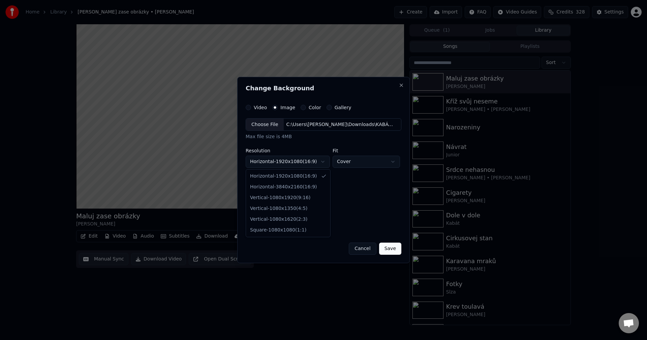
click at [300, 164] on body "**********" at bounding box center [323, 170] width 647 height 340
select select "*********"
click at [284, 162] on body "**********" at bounding box center [323, 170] width 647 height 340
click at [392, 248] on button "Save" at bounding box center [390, 249] width 22 height 12
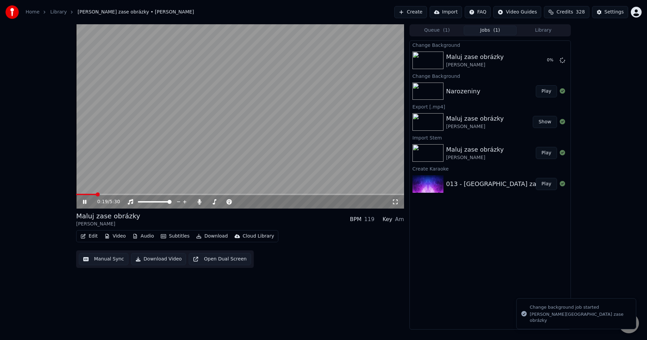
click at [85, 203] on icon at bounding box center [90, 201] width 16 height 5
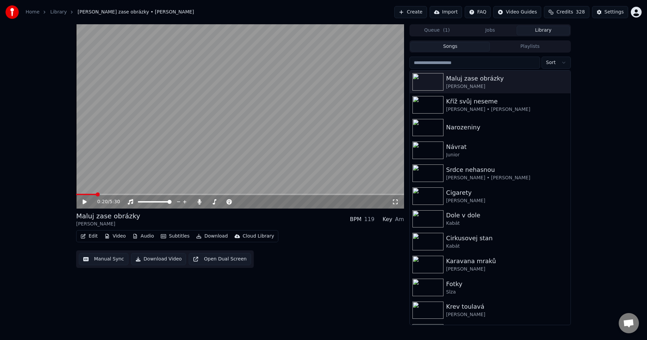
click at [550, 27] on button "Library" at bounding box center [543, 31] width 53 height 10
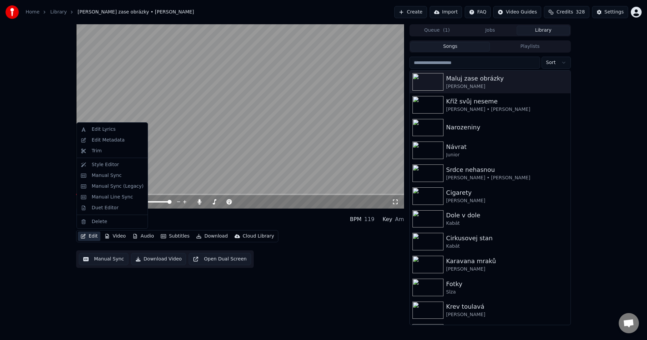
click at [94, 238] on button "Edit" at bounding box center [89, 235] width 23 height 9
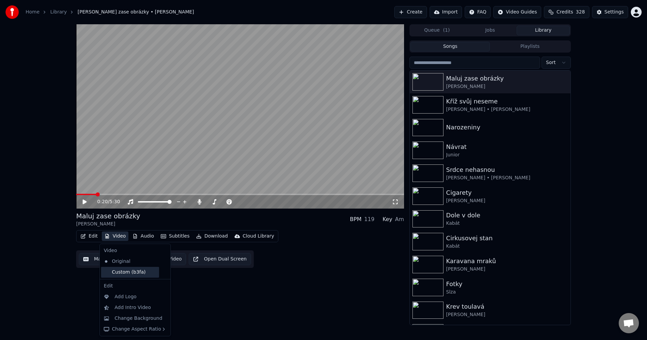
click at [128, 273] on div "Custom (b3fa)" at bounding box center [130, 272] width 58 height 11
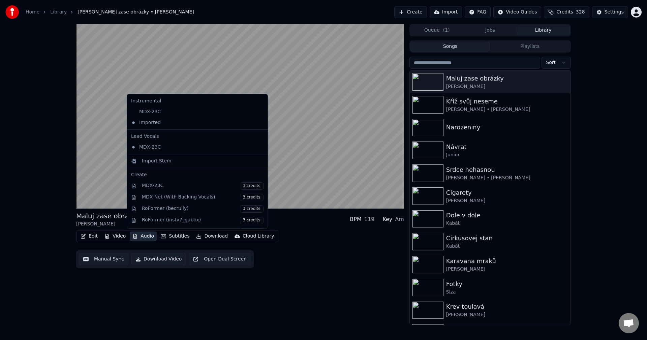
click at [150, 238] on button "Audio" at bounding box center [143, 235] width 27 height 9
click at [157, 110] on div "MDX-23C" at bounding box center [192, 111] width 128 height 11
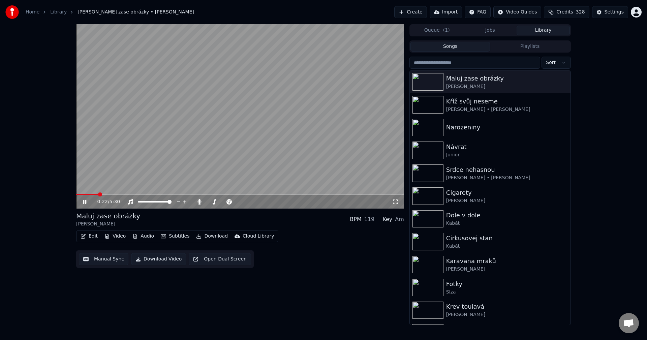
click at [82, 200] on icon at bounding box center [90, 201] width 16 height 5
click at [211, 236] on button "Download" at bounding box center [211, 235] width 37 height 9
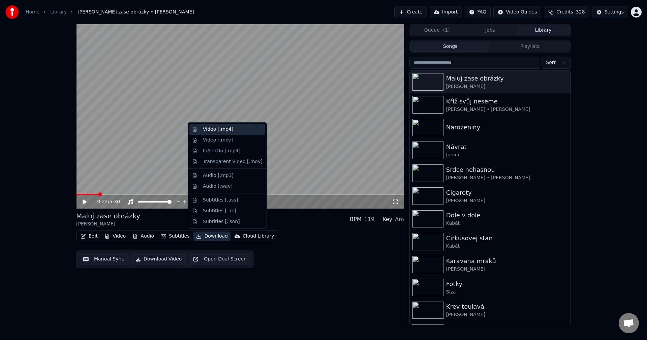
click at [231, 133] on div "Video [.mp4]" at bounding box center [227, 129] width 76 height 11
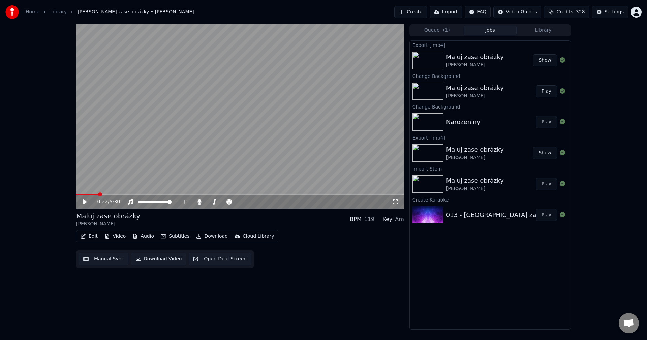
click at [427, 14] on button "Create" at bounding box center [410, 12] width 33 height 12
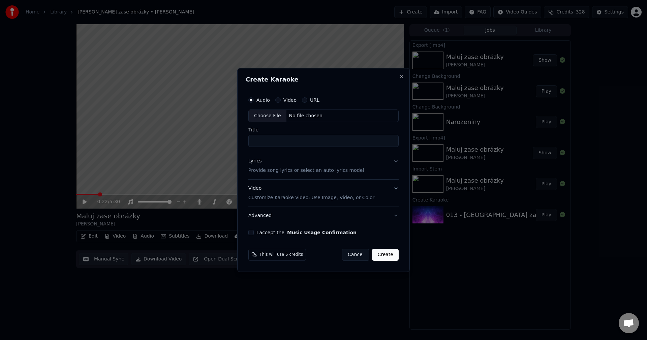
click at [300, 117] on div "No file chosen" at bounding box center [305, 116] width 39 height 7
type input "**********"
click at [264, 165] on div "Lyrics Provide song lyrics or select an auto lyrics model" at bounding box center [305, 166] width 116 height 16
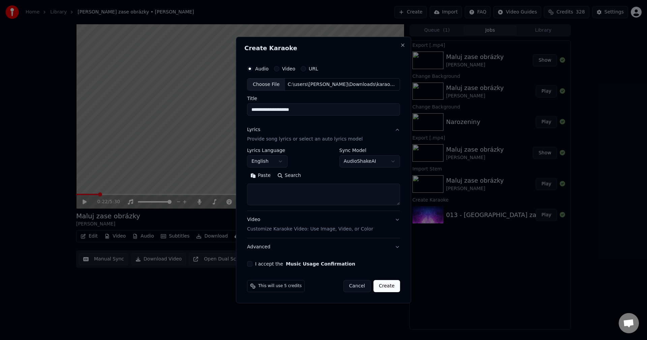
click at [269, 175] on button "Paste" at bounding box center [260, 175] width 27 height 11
click at [271, 164] on body "**********" at bounding box center [323, 170] width 647 height 340
type textarea "**********"
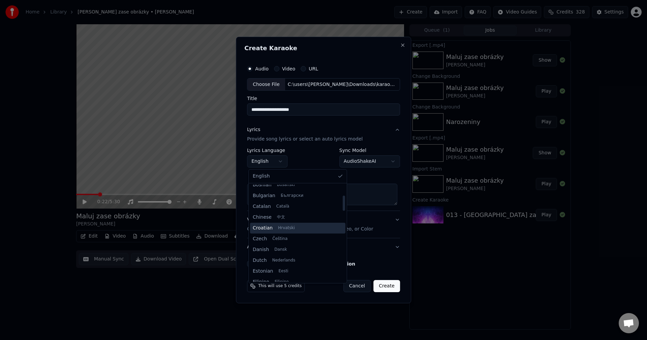
scroll to position [67, 0]
select select "**"
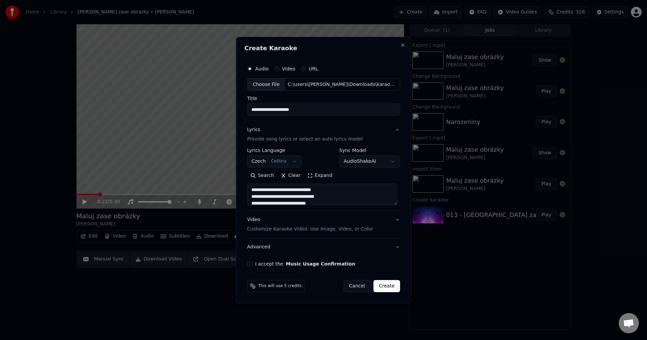
click at [317, 175] on button "Expand" at bounding box center [320, 175] width 32 height 11
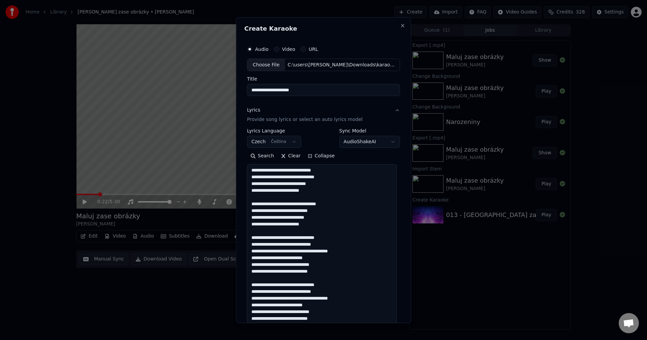
click at [310, 196] on textarea "**********" at bounding box center [322, 247] width 150 height 167
click at [310, 193] on textarea "**********" at bounding box center [322, 247] width 150 height 167
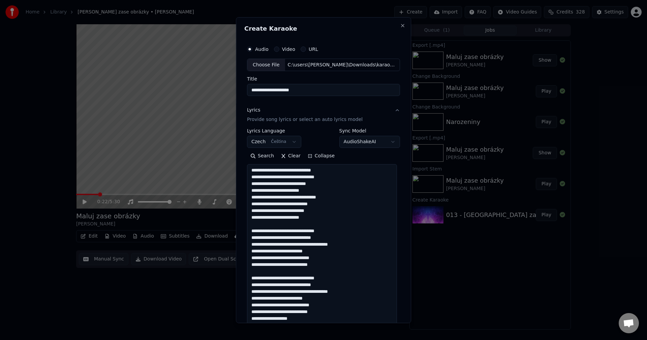
click at [319, 219] on textarea "**********" at bounding box center [322, 247] width 150 height 167
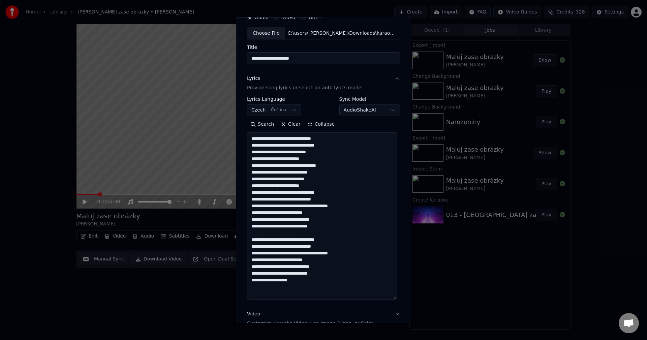
scroll to position [34, 0]
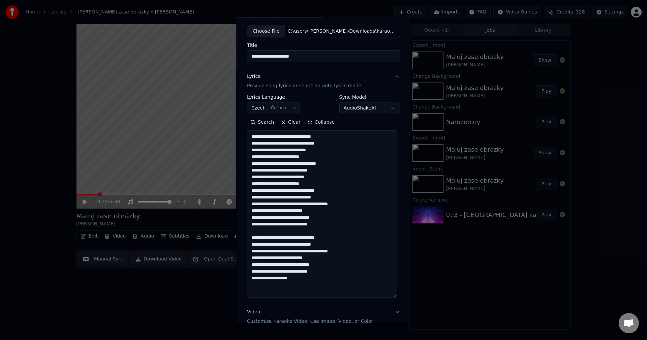
click at [320, 226] on textarea "**********" at bounding box center [322, 213] width 150 height 167
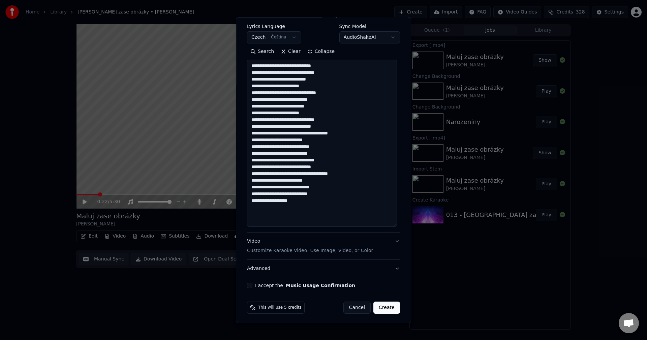
scroll to position [106, 0]
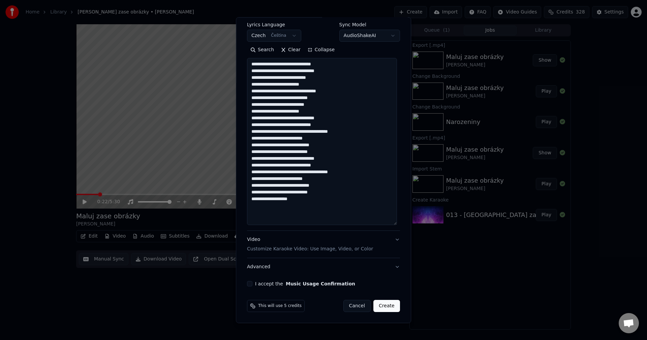
type textarea "**********"
click at [249, 283] on button "I accept the Music Usage Confirmation" at bounding box center [249, 283] width 5 height 5
click at [377, 310] on button "Create" at bounding box center [386, 306] width 27 height 12
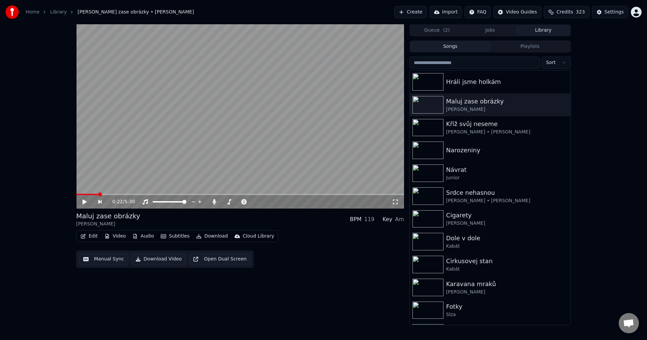
click at [540, 30] on button "Library" at bounding box center [543, 31] width 53 height 10
click at [466, 82] on div "Hráli jsme holkám" at bounding box center [503, 81] width 115 height 9
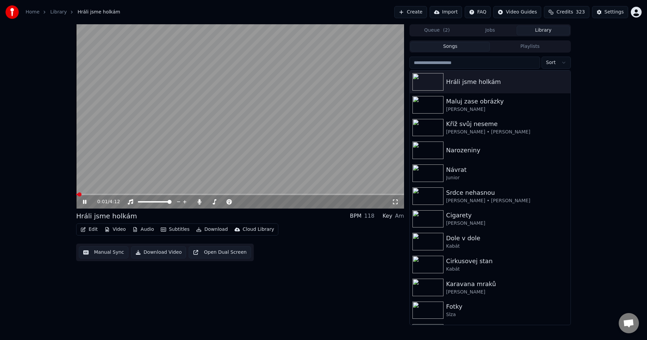
click at [87, 200] on icon at bounding box center [90, 201] width 16 height 5
click at [84, 202] on icon at bounding box center [85, 201] width 4 height 5
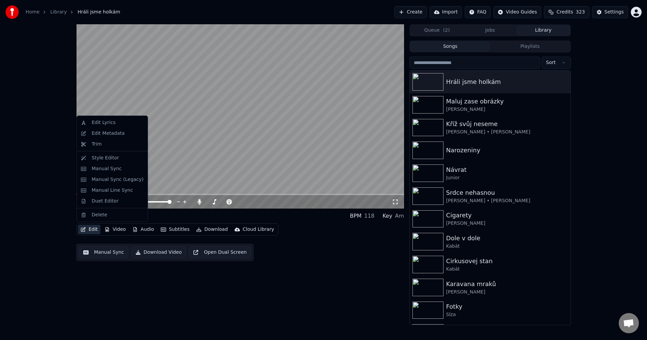
click at [88, 231] on button "Edit" at bounding box center [89, 229] width 23 height 9
click at [114, 133] on div "Edit Metadata" at bounding box center [108, 133] width 33 height 7
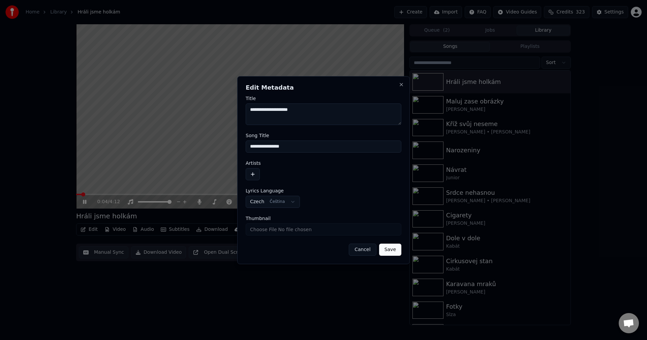
click at [254, 173] on button "button" at bounding box center [253, 174] width 14 height 12
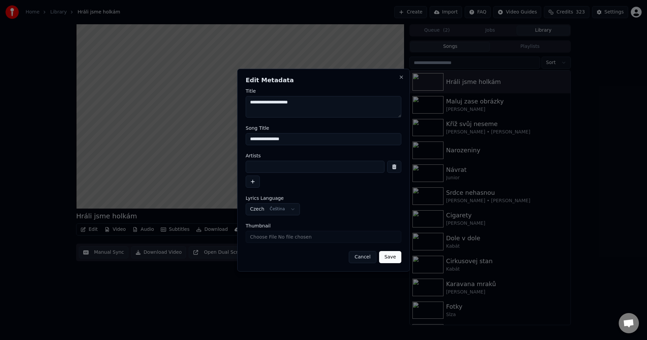
paste input "**********"
type input "**********"
drag, startPoint x: 255, startPoint y: 104, endPoint x: 227, endPoint y: 105, distance: 28.0
click at [227, 105] on body "**********" at bounding box center [323, 170] width 647 height 340
paste textarea "********"
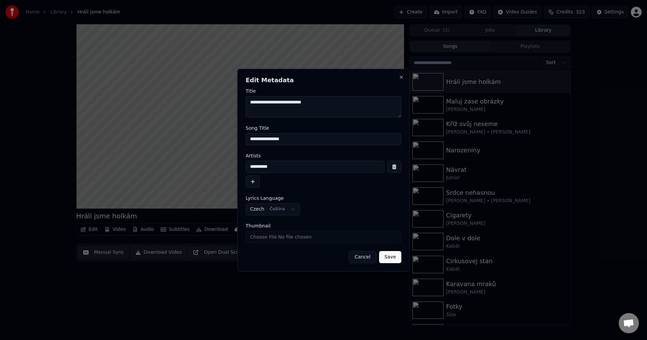
type textarea "**********"
click at [390, 257] on button "Save" at bounding box center [390, 257] width 22 height 12
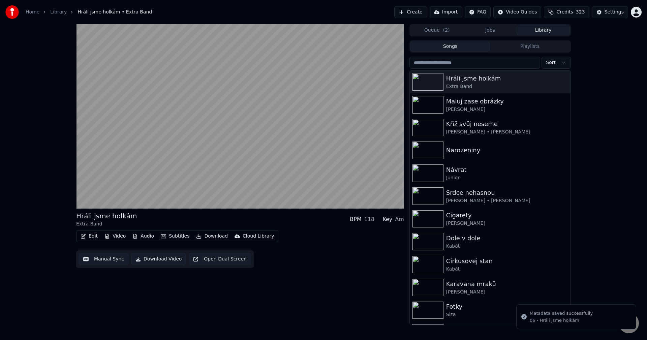
click at [102, 261] on button "Manual Sync" at bounding box center [104, 259] width 50 height 12
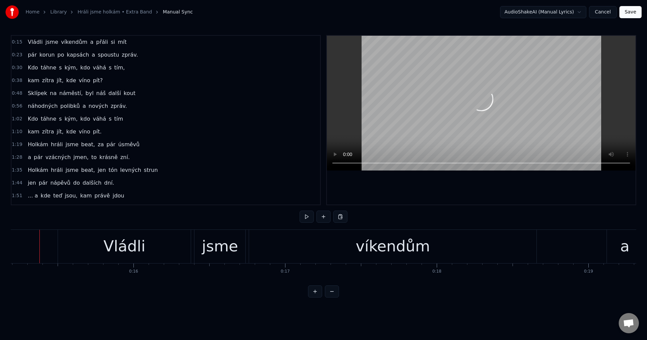
scroll to position [0, 2298]
click at [303, 217] on button at bounding box center [307, 217] width 14 height 12
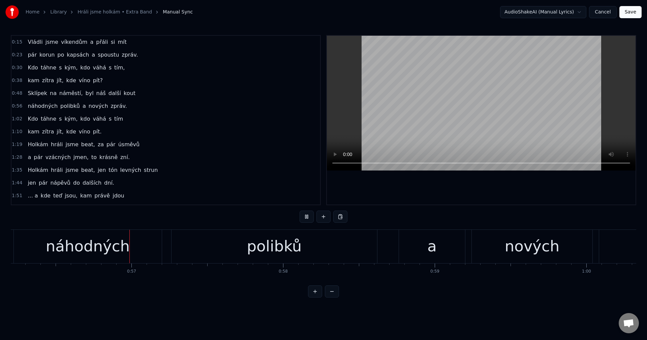
scroll to position [0, 8531]
click at [300, 211] on button at bounding box center [307, 217] width 14 height 12
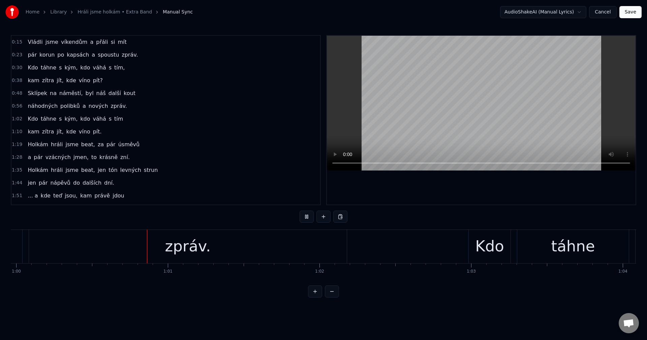
scroll to position [0, 9110]
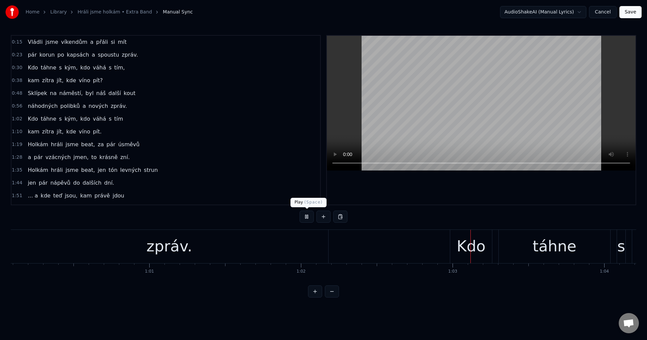
click at [309, 212] on button at bounding box center [307, 217] width 14 height 12
click at [308, 216] on button at bounding box center [307, 217] width 14 height 12
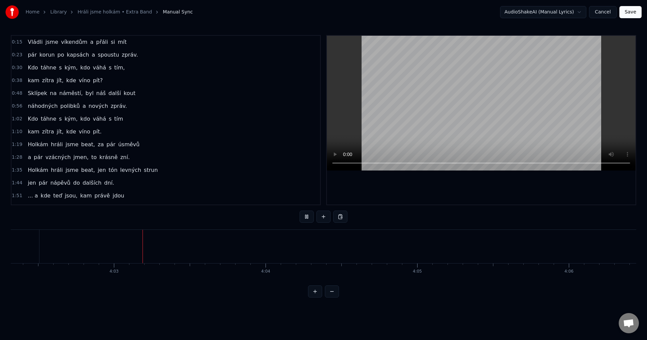
scroll to position [0, 36753]
click at [608, 12] on button "Cancel" at bounding box center [602, 12] width 27 height 12
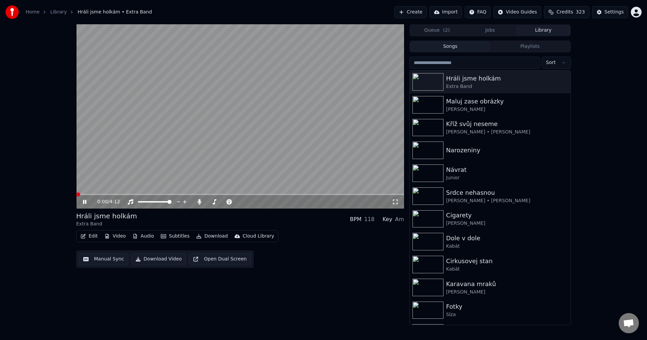
click at [86, 202] on icon at bounding box center [84, 202] width 3 height 4
click at [112, 232] on button "Video" at bounding box center [115, 235] width 27 height 9
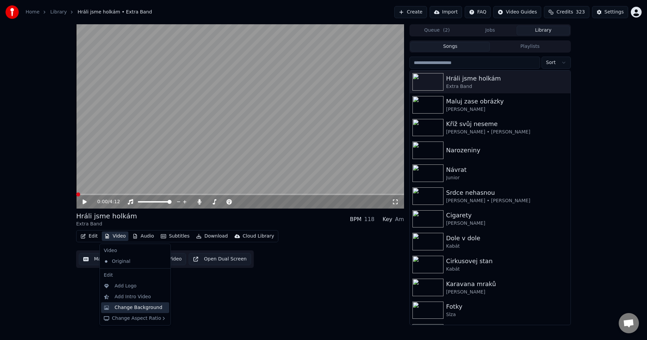
click at [139, 304] on div "Change Background" at bounding box center [135, 307] width 68 height 11
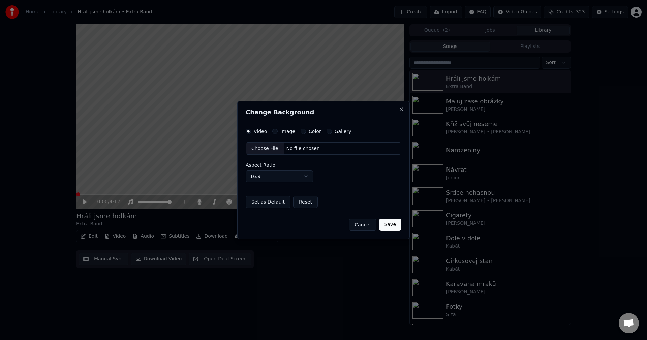
click at [283, 132] on label "Image" at bounding box center [287, 131] width 15 height 5
click at [278, 132] on button "Image" at bounding box center [274, 131] width 5 height 5
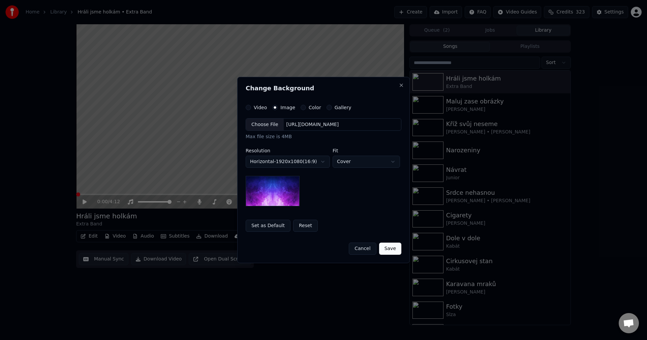
click at [314, 128] on div "Choose File [URL][DOMAIN_NAME]" at bounding box center [324, 124] width 156 height 13
click at [292, 163] on body "**********" at bounding box center [323, 170] width 647 height 340
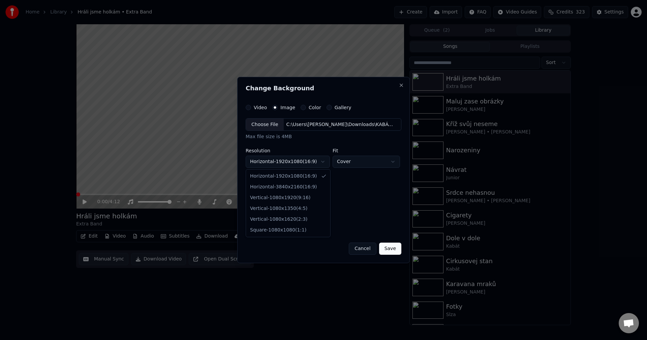
select select "*********"
click at [395, 248] on button "Save" at bounding box center [390, 249] width 22 height 12
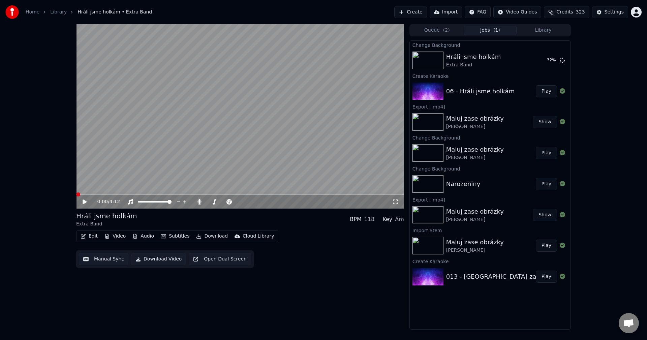
click at [423, 12] on button "Create" at bounding box center [410, 12] width 33 height 12
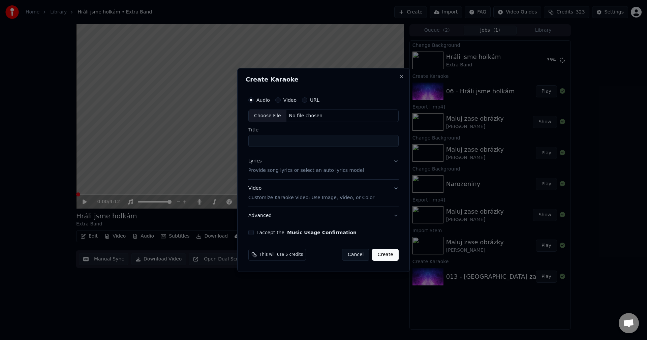
click at [306, 119] on div "Choose File No file chosen" at bounding box center [323, 116] width 150 height 13
type input "**********"
click at [281, 165] on div "Lyrics Provide song lyrics or select an auto lyrics model" at bounding box center [305, 166] width 116 height 16
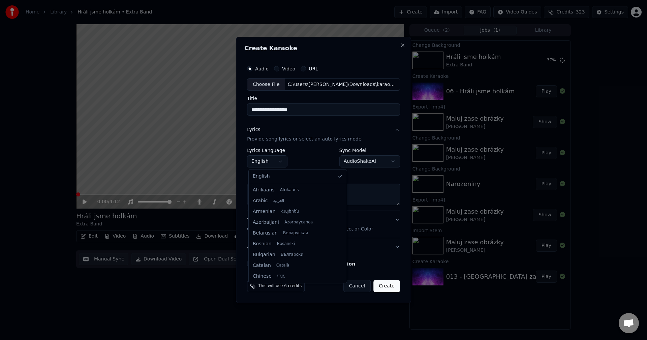
click at [274, 160] on body "**********" at bounding box center [323, 170] width 647 height 340
select select "**"
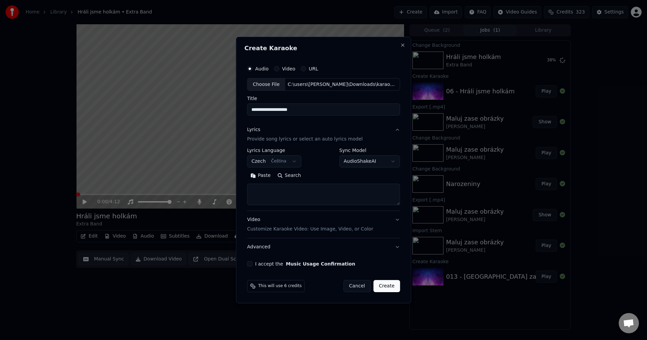
click at [266, 178] on button "Paste" at bounding box center [260, 175] width 27 height 11
click at [325, 175] on button "Expand" at bounding box center [320, 175] width 32 height 11
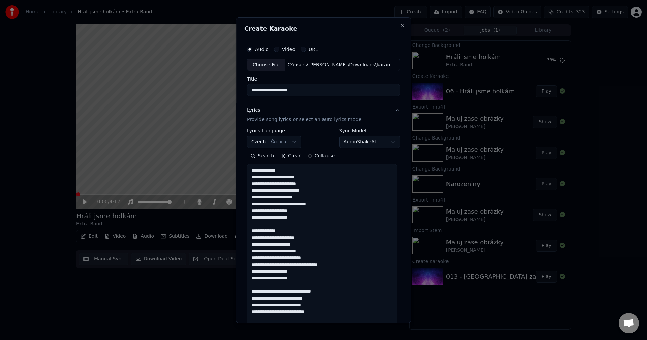
click at [304, 218] on textarea at bounding box center [322, 328] width 150 height 329
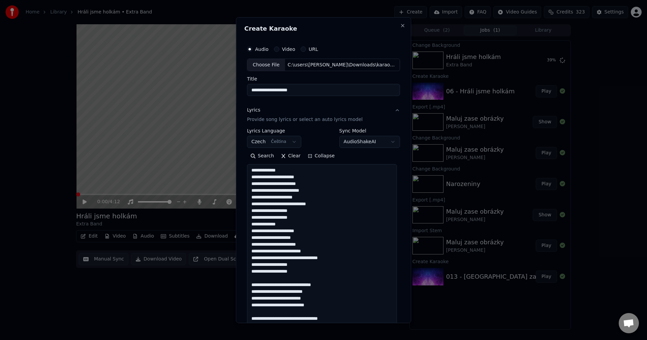
click at [302, 272] on textarea at bounding box center [322, 328] width 150 height 329
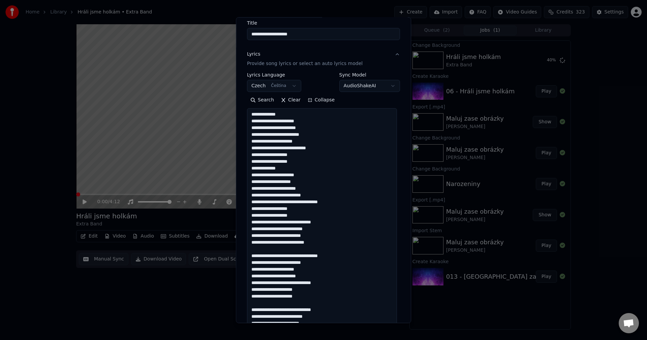
scroll to position [67, 0]
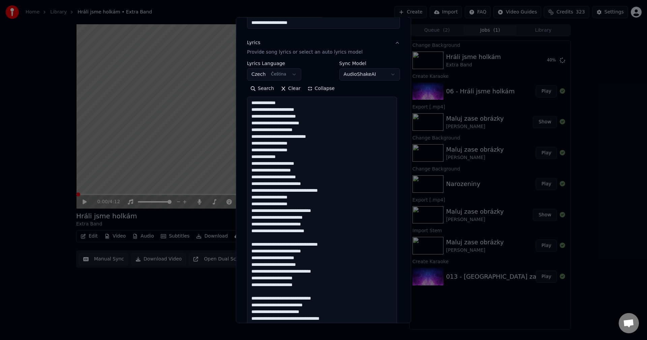
click at [331, 227] on textarea at bounding box center [322, 261] width 150 height 329
click at [329, 231] on textarea at bounding box center [322, 261] width 150 height 329
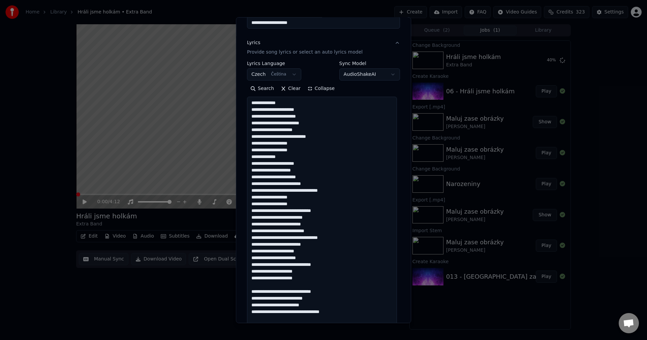
click at [308, 276] on textarea at bounding box center [322, 261] width 150 height 329
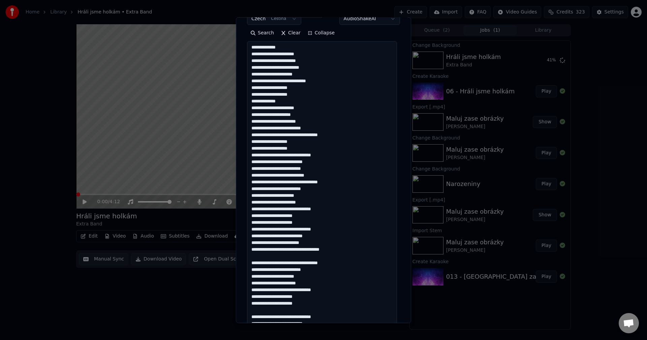
scroll to position [135, 0]
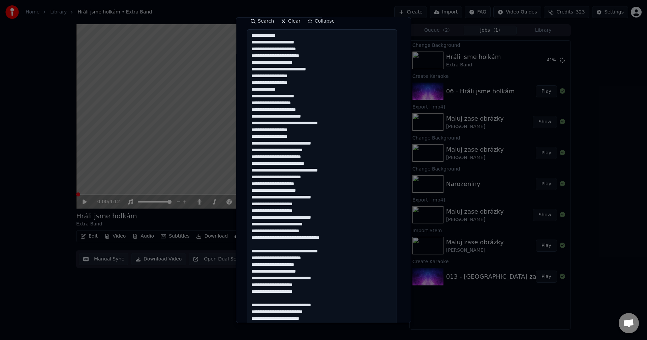
click at [341, 239] on textarea at bounding box center [322, 193] width 150 height 329
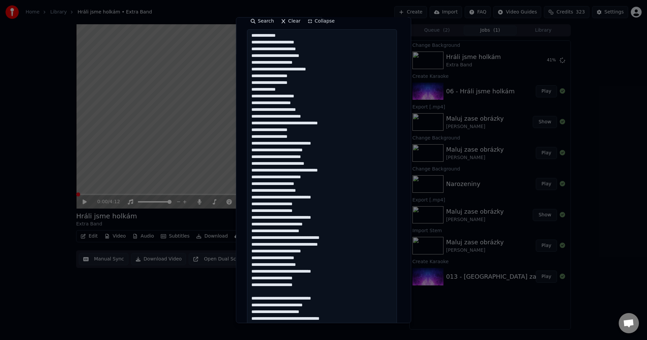
click at [313, 284] on textarea at bounding box center [322, 193] width 150 height 329
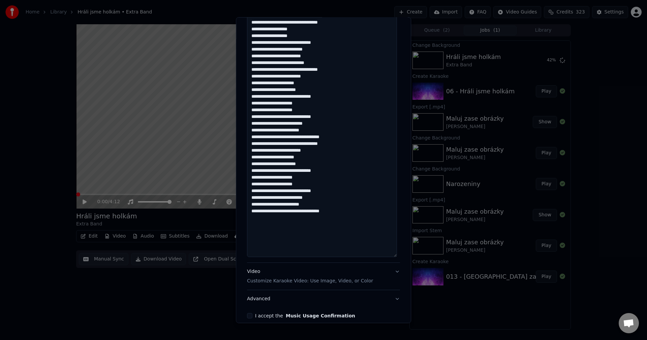
scroll to position [236, 0]
type textarea "**********"
click at [250, 316] on button "I accept the Music Usage Confirmation" at bounding box center [249, 315] width 5 height 5
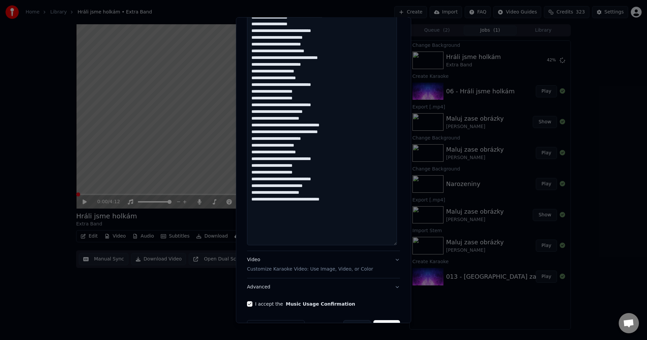
scroll to position [268, 0]
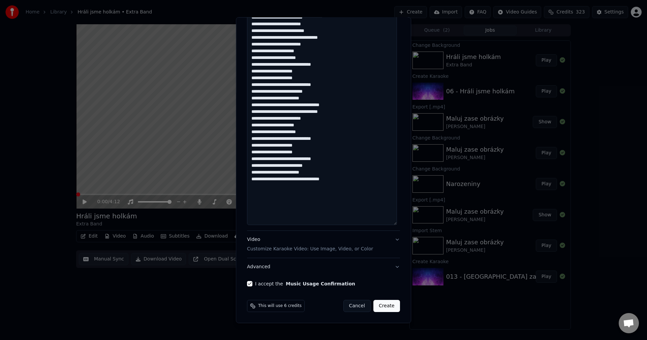
click at [380, 305] on button "Create" at bounding box center [386, 306] width 27 height 12
select select
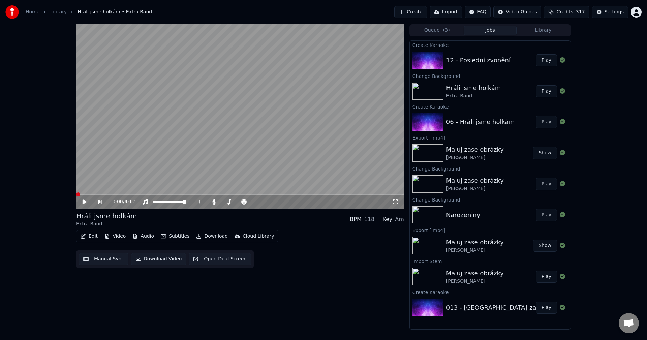
click at [569, 10] on span "Credits" at bounding box center [564, 12] width 17 height 7
click at [573, 7] on button "Credits 317" at bounding box center [566, 12] width 45 height 12
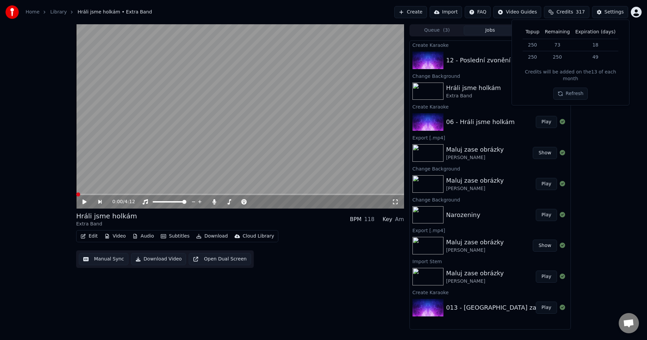
click at [573, 7] on button "Credits 317" at bounding box center [566, 12] width 45 height 12
